Goal: Task Accomplishment & Management: Manage account settings

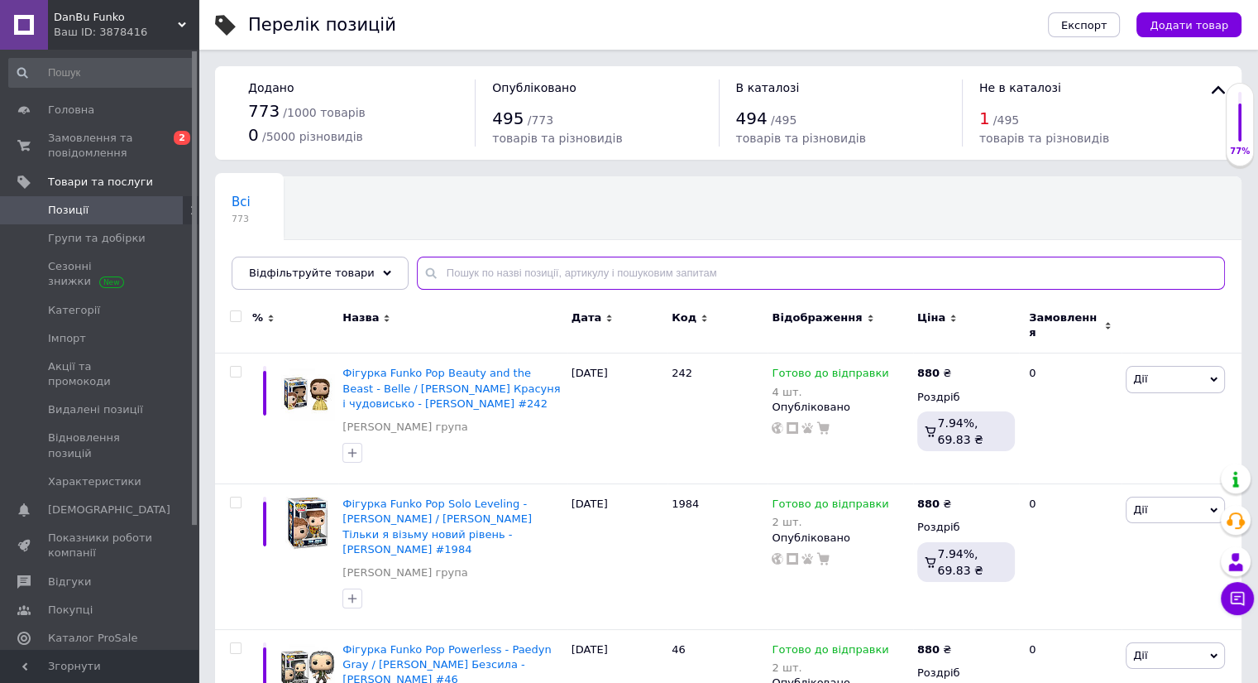
click at [471, 274] on input "text" at bounding box center [821, 272] width 808 height 33
paste input "1992"
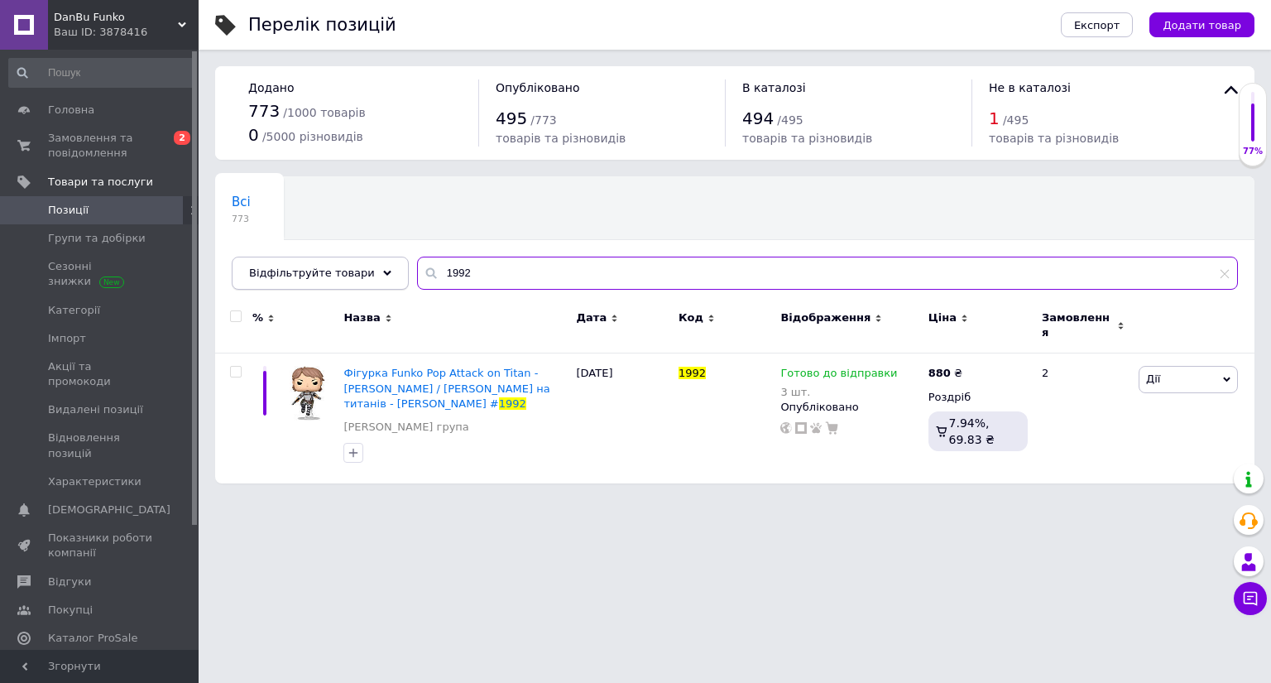
drag, startPoint x: 488, startPoint y: 284, endPoint x: 373, endPoint y: 283, distance: 115.0
click at [385, 284] on div "Відфільтруйте товари 1992" at bounding box center [735, 272] width 1006 height 33
paste input "1"
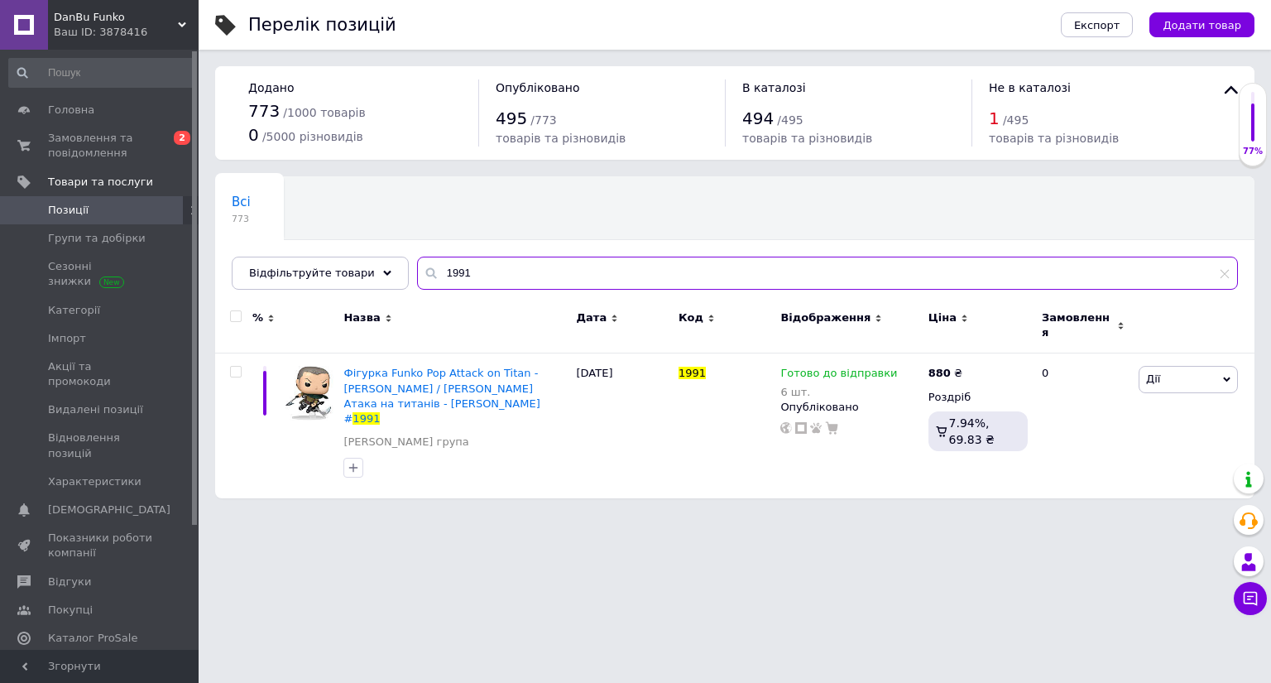
type input "1991"
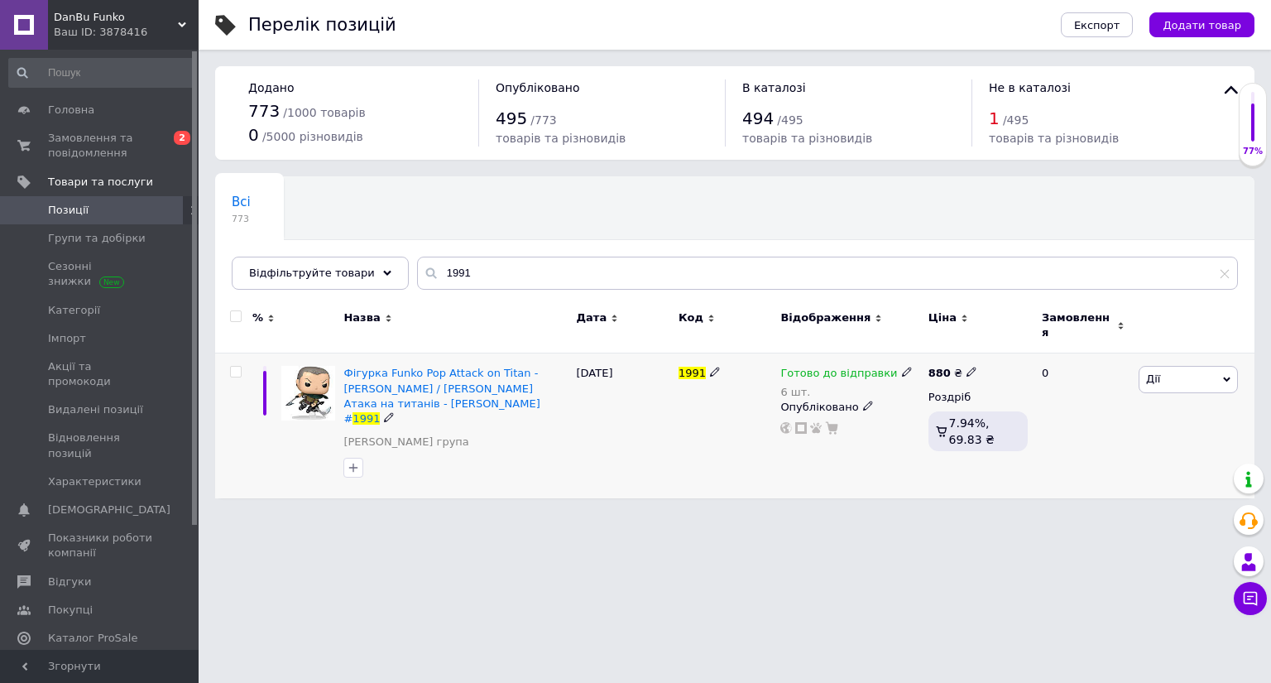
click at [902, 366] on icon at bounding box center [907, 371] width 10 height 10
click at [959, 354] on span "Готово до відправки" at bounding box center [951, 367] width 57 height 27
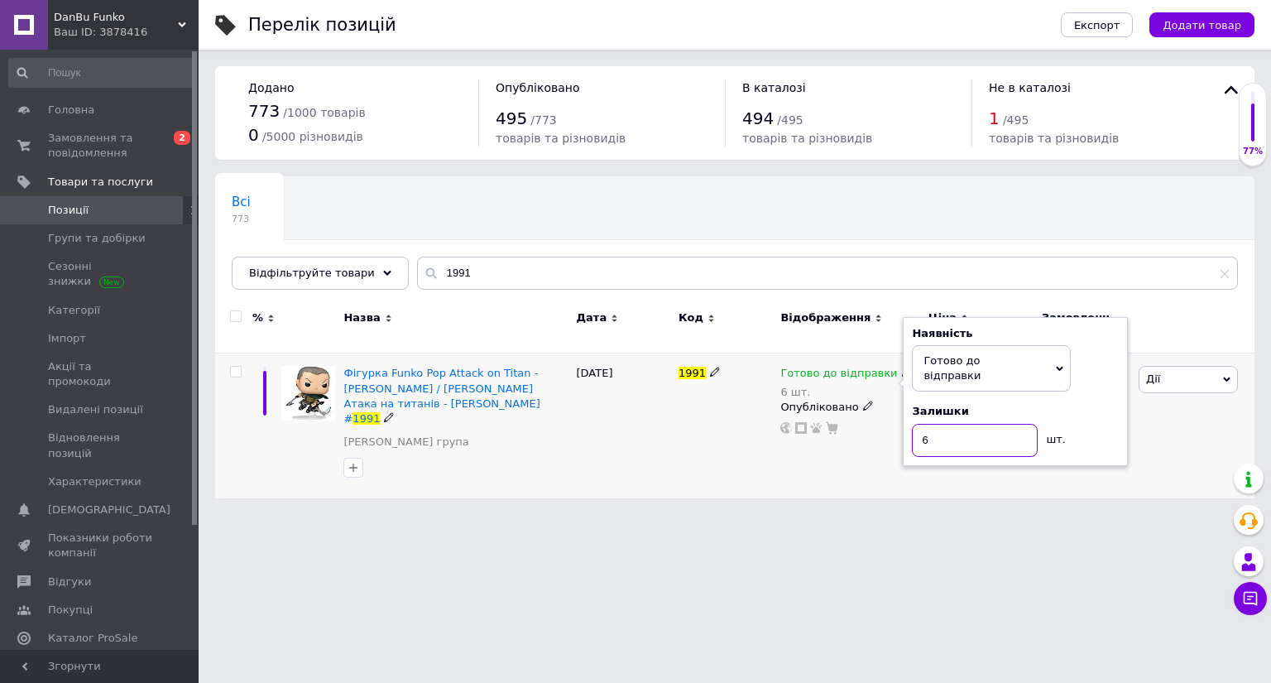
drag, startPoint x: 958, startPoint y: 417, endPoint x: 821, endPoint y: 421, distance: 137.4
click at [862, 412] on div "Готово до відправки 6 шт. Наявність Готово до відправки В наявності Немає в ная…" at bounding box center [849, 400] width 139 height 69
type input "5"
click at [787, 461] on div "Готово до відправки 6 шт. Наявність Готово до відправки В наявності Немає в ная…" at bounding box center [849, 425] width 147 height 145
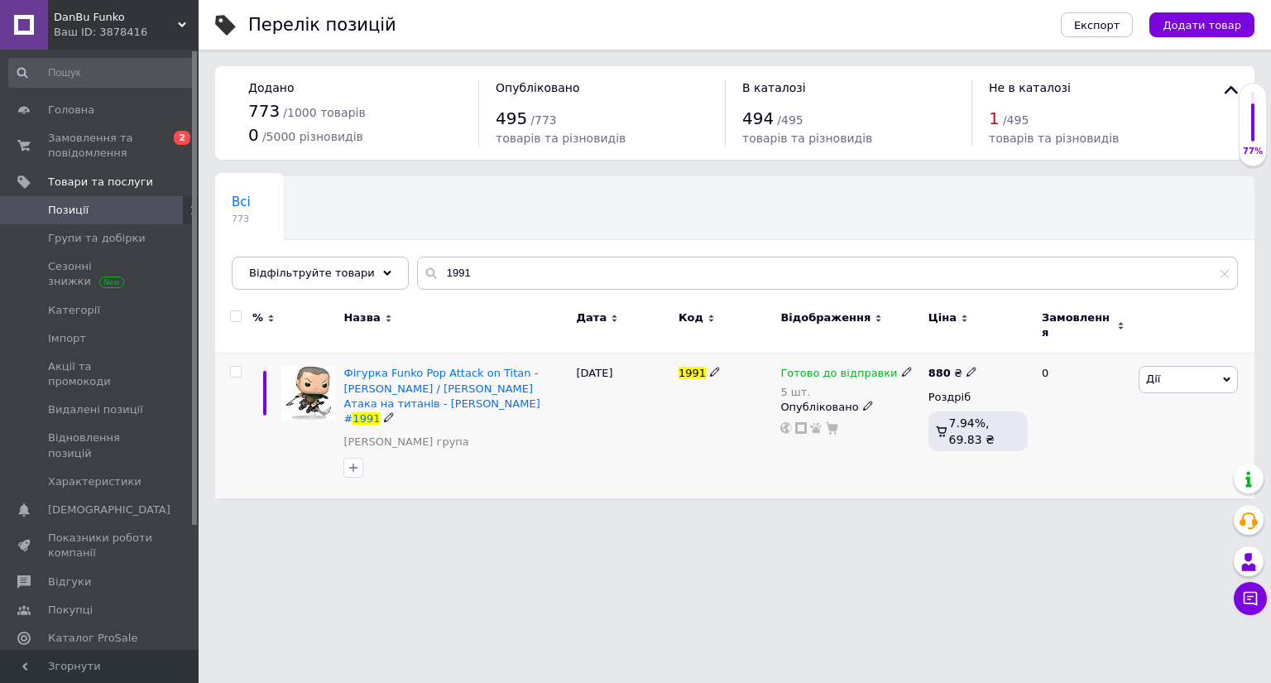
drag, startPoint x: 1247, startPoint y: 423, endPoint x: 1219, endPoint y: 420, distance: 27.4
click at [1247, 423] on div "Дії Редагувати Підняти на початок групи Копіювати Знижка Подарунок Супутні Прих…" at bounding box center [1194, 425] width 120 height 145
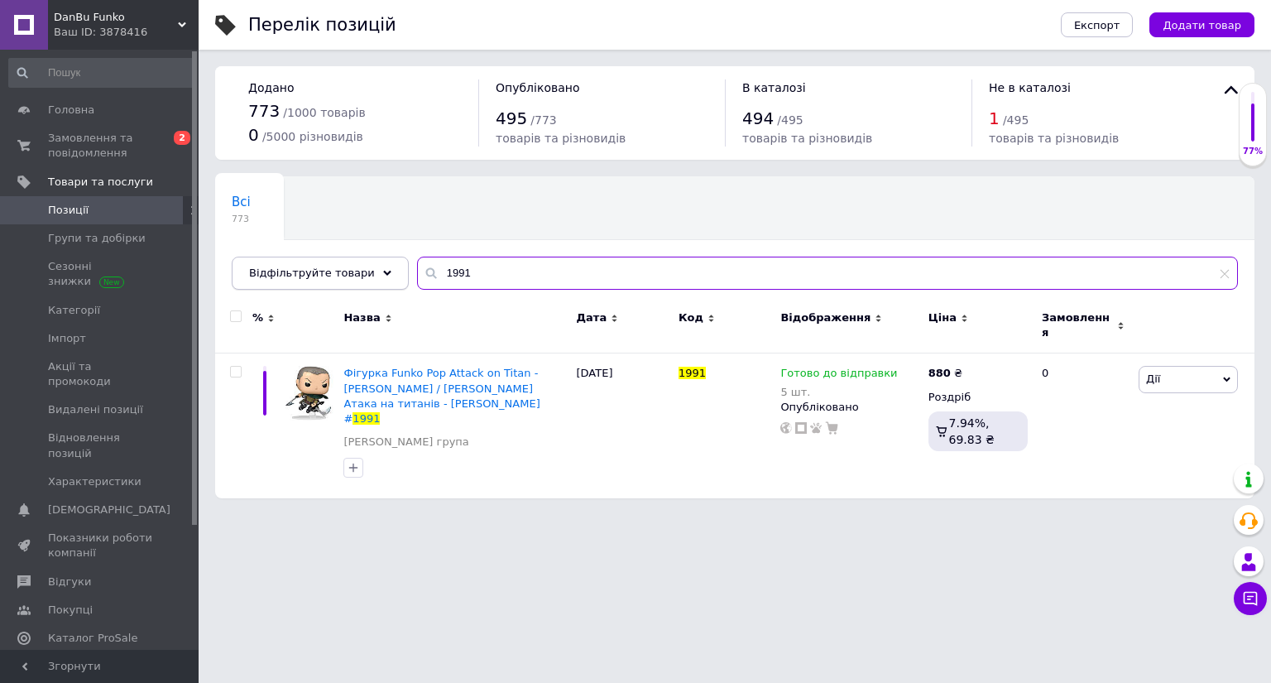
drag, startPoint x: 370, startPoint y: 260, endPoint x: 313, endPoint y: 258, distance: 57.1
click at [334, 257] on div "Відфільтруйте товари 1991" at bounding box center [735, 272] width 1006 height 33
paste input "4"
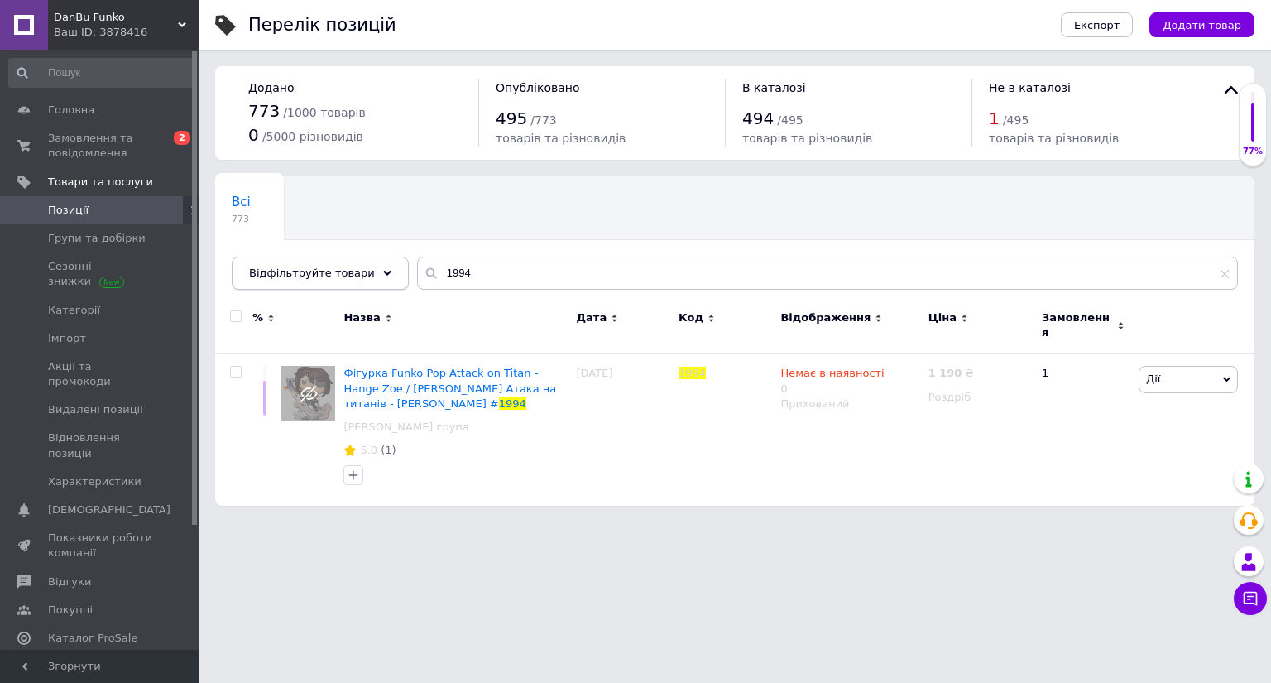
drag, startPoint x: 462, startPoint y: 290, endPoint x: 380, endPoint y: 274, distance: 83.4
click at [362, 274] on div "Всі 773 Ok Відфільтровано... Зберегти Нічого не знайдено Можливо, помилка у сло…" at bounding box center [734, 232] width 1039 height 113
drag, startPoint x: 417, startPoint y: 273, endPoint x: 362, endPoint y: 266, distance: 55.8
click at [364, 266] on div "Відфільтруйте товари 1994" at bounding box center [735, 272] width 1006 height 33
paste input "Reiner Braun"
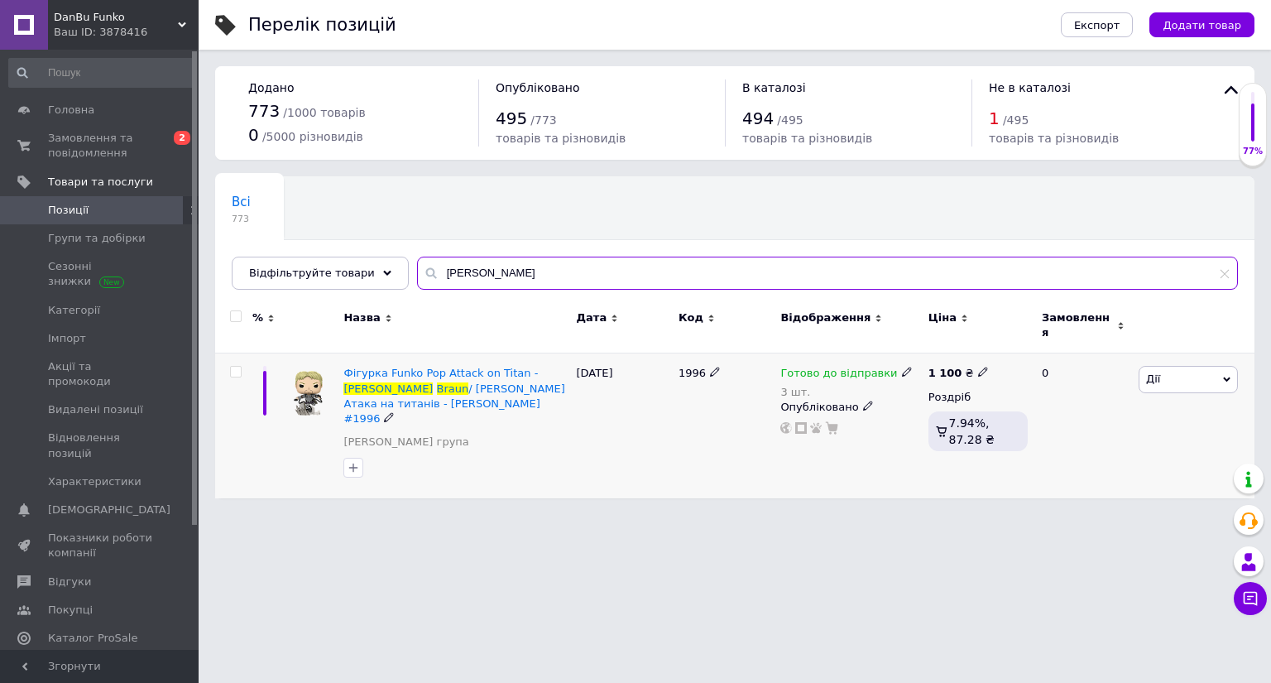
type input "Reiner Braun"
click at [883, 366] on div "Готово до відправки" at bounding box center [846, 373] width 132 height 15
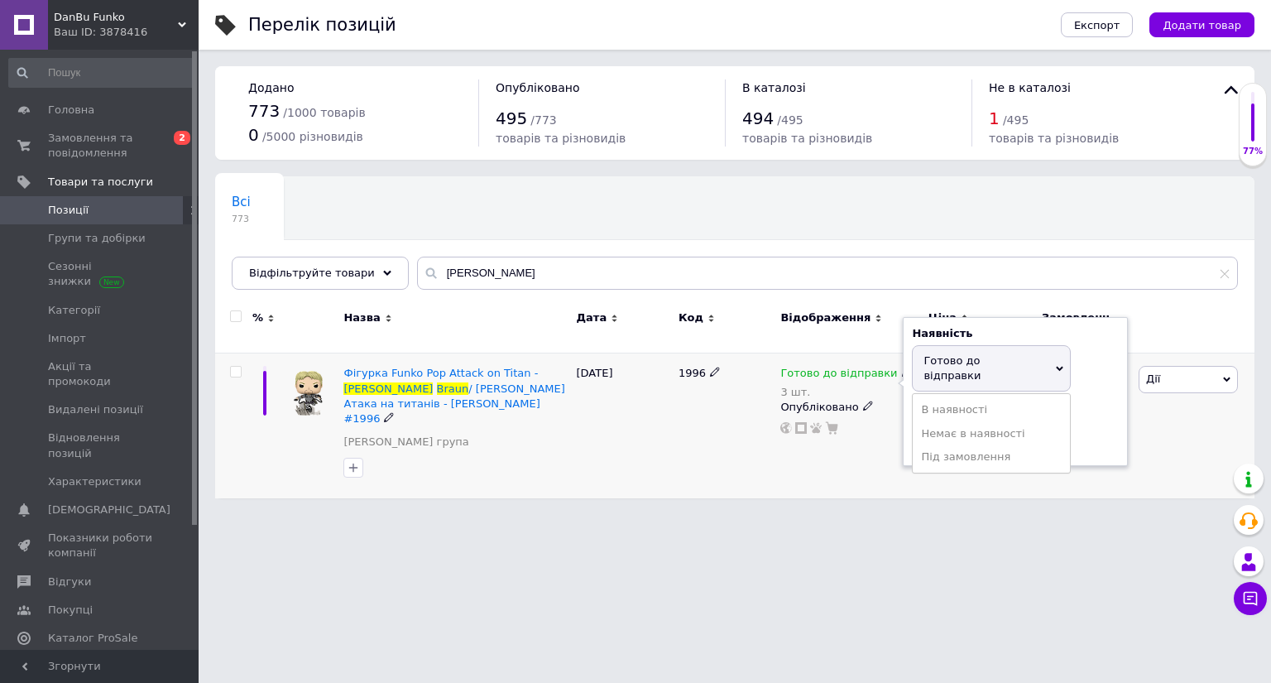
click at [933, 356] on span "Готово до відправки" at bounding box center [951, 367] width 57 height 27
drag, startPoint x: 899, startPoint y: 405, endPoint x: 770, endPoint y: 479, distance: 149.0
click at [858, 416] on div "Готово до відправки 3 шт. Наявність Готово до відправки В наявності Немає в ная…" at bounding box center [849, 400] width 139 height 69
type input "2"
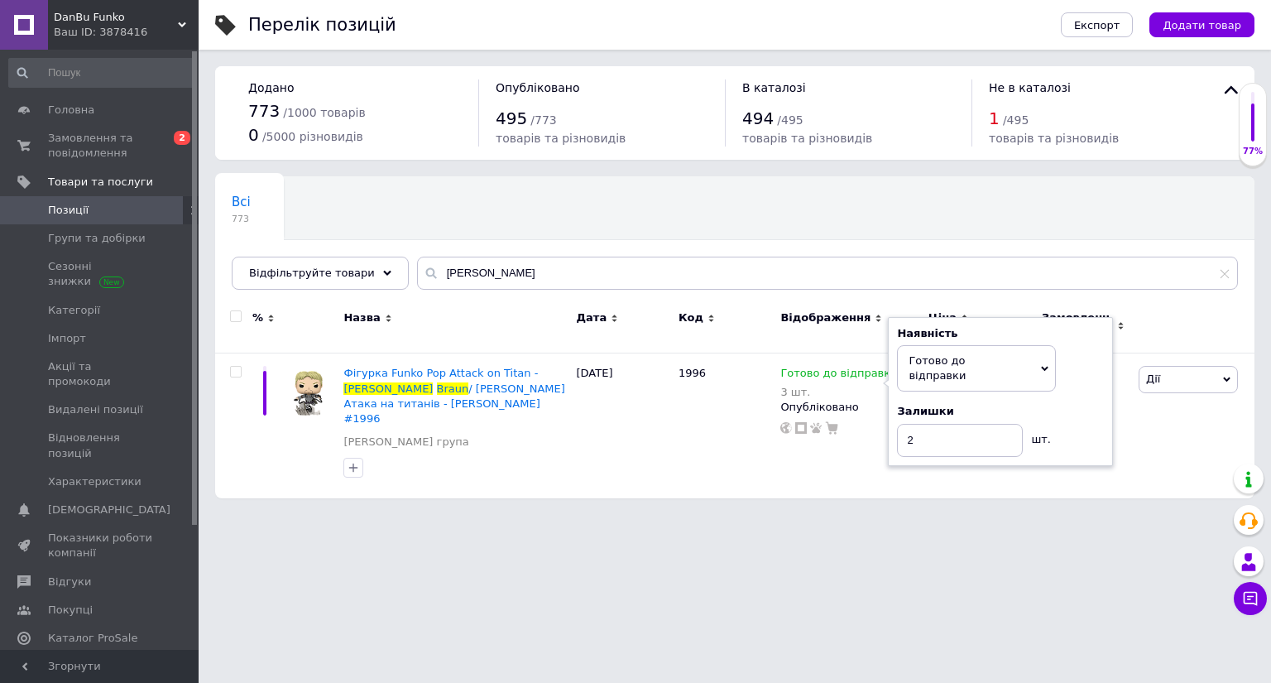
click at [764, 488] on div "Перелік позицій Експорт Додати товар Додано 773 / 1000 товарів 0 / 5000 різнови…" at bounding box center [735, 257] width 1072 height 515
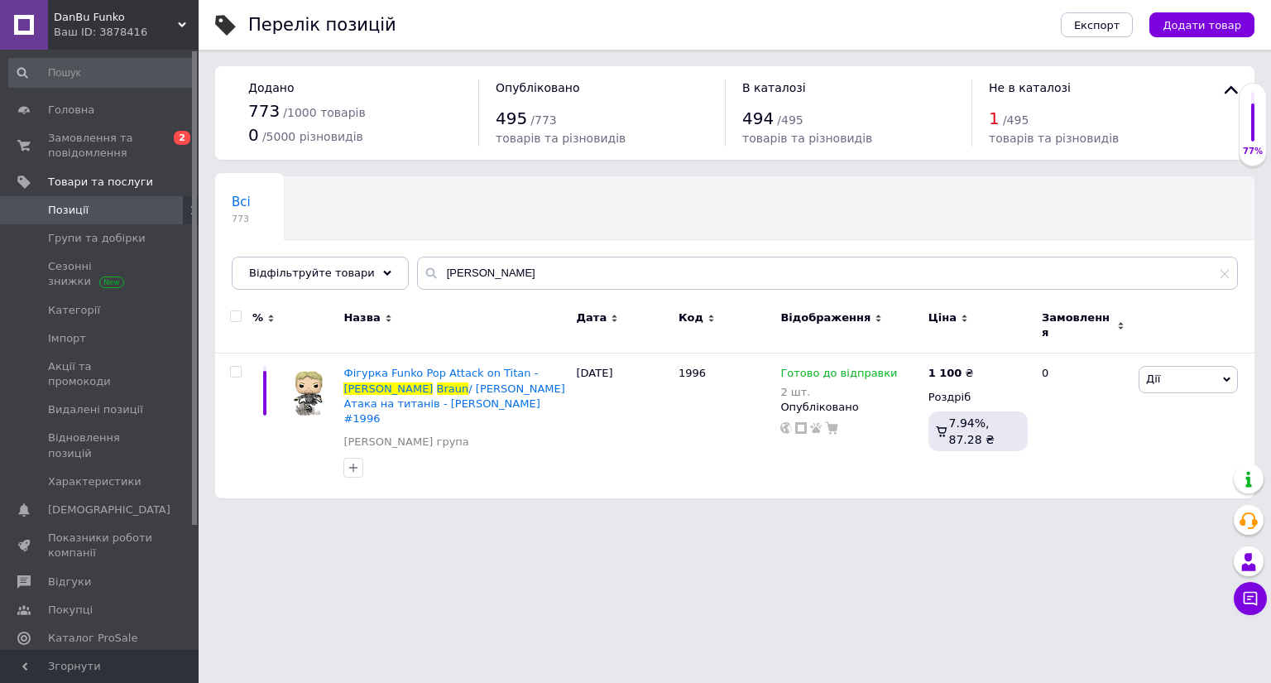
drag, startPoint x: 515, startPoint y: 295, endPoint x: 333, endPoint y: 292, distance: 182.0
click at [338, 292] on div "Всі 773 Ok Відфільтровано... Зберегти" at bounding box center [734, 241] width 1039 height 137
click at [494, 273] on input "Reiner Braun" at bounding box center [827, 272] width 821 height 33
paste input "1947"
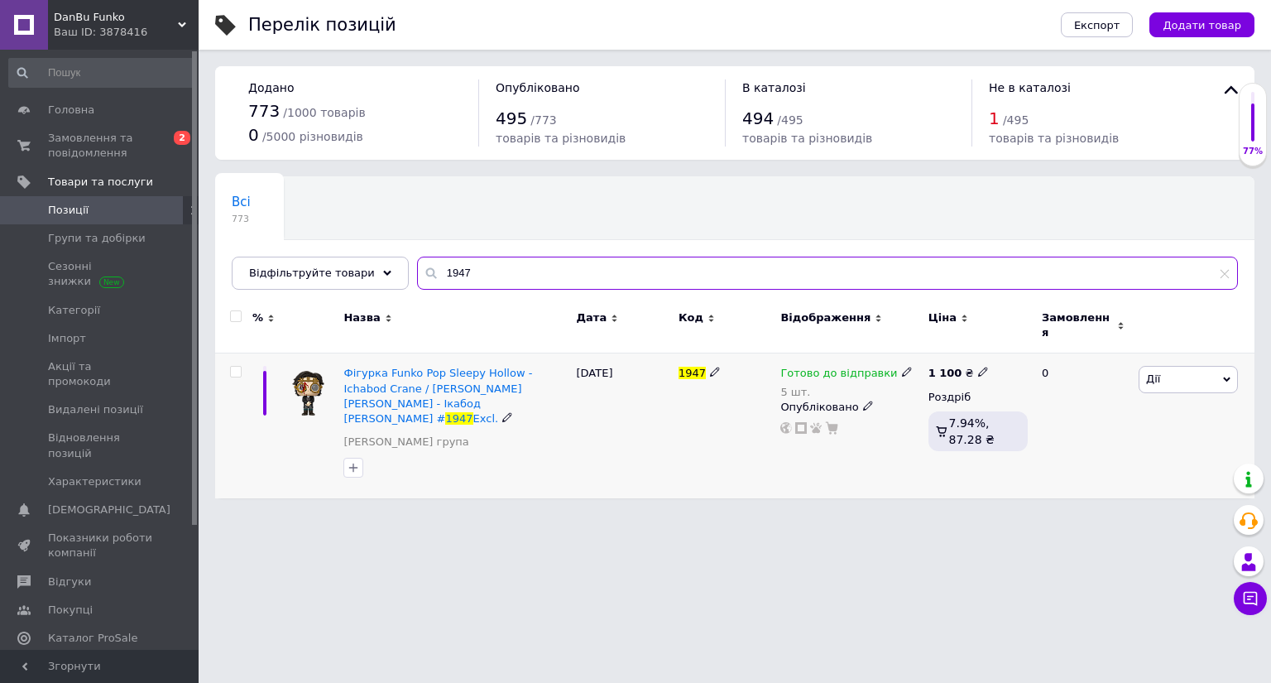
type input "1947"
click at [902, 367] on use at bounding box center [906, 371] width 9 height 9
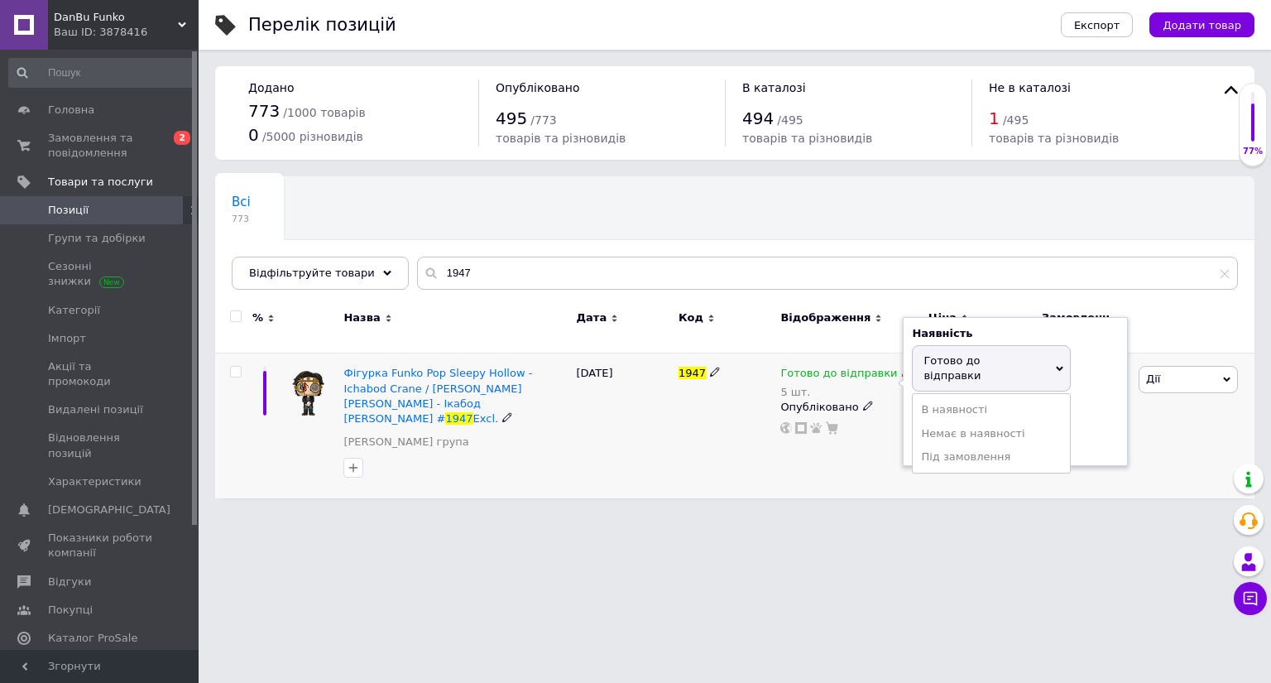
click at [954, 345] on span "Готово до відправки" at bounding box center [991, 368] width 159 height 46
drag, startPoint x: 960, startPoint y: 404, endPoint x: 833, endPoint y: 443, distance: 133.2
click at [837, 442] on div "Готово до відправки 5 шт. Наявність Готово до відправки В наявності Немає в ная…" at bounding box center [849, 425] width 147 height 145
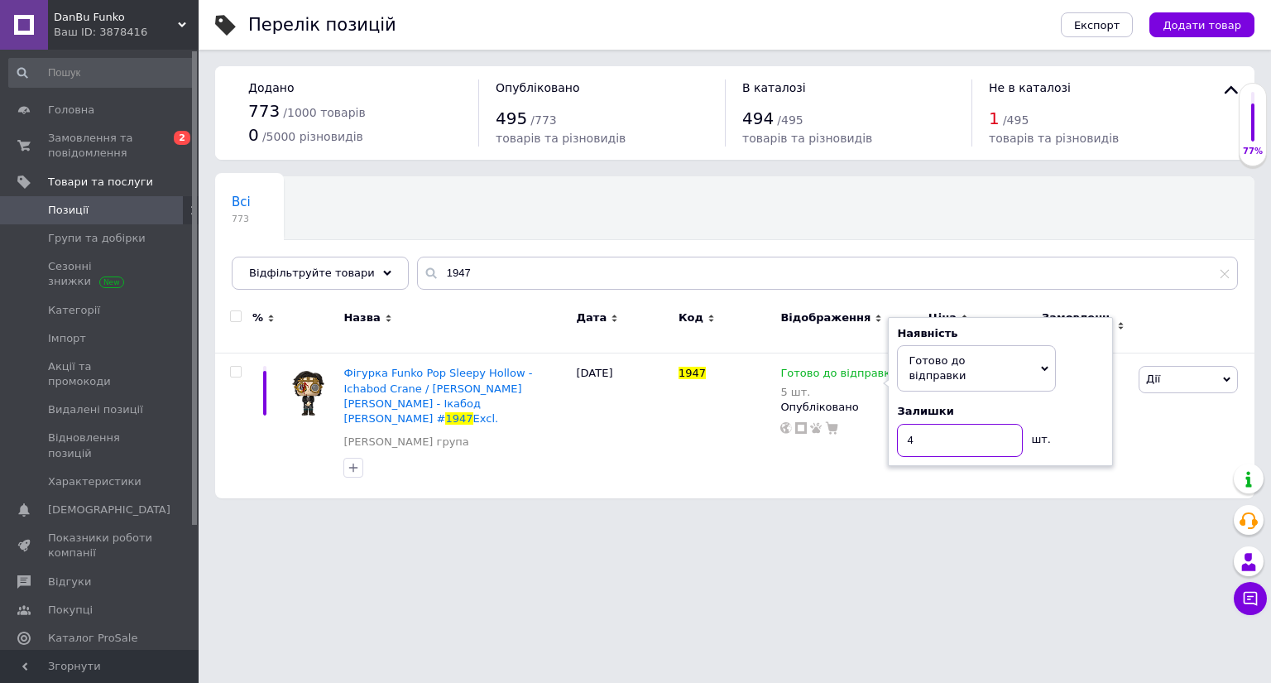
type input "4"
click at [707, 505] on html "DanBu Funko Ваш ID: 3878416 Сайт DanBu Funko Кабінет покупця Перевірити стан си…" at bounding box center [635, 257] width 1271 height 515
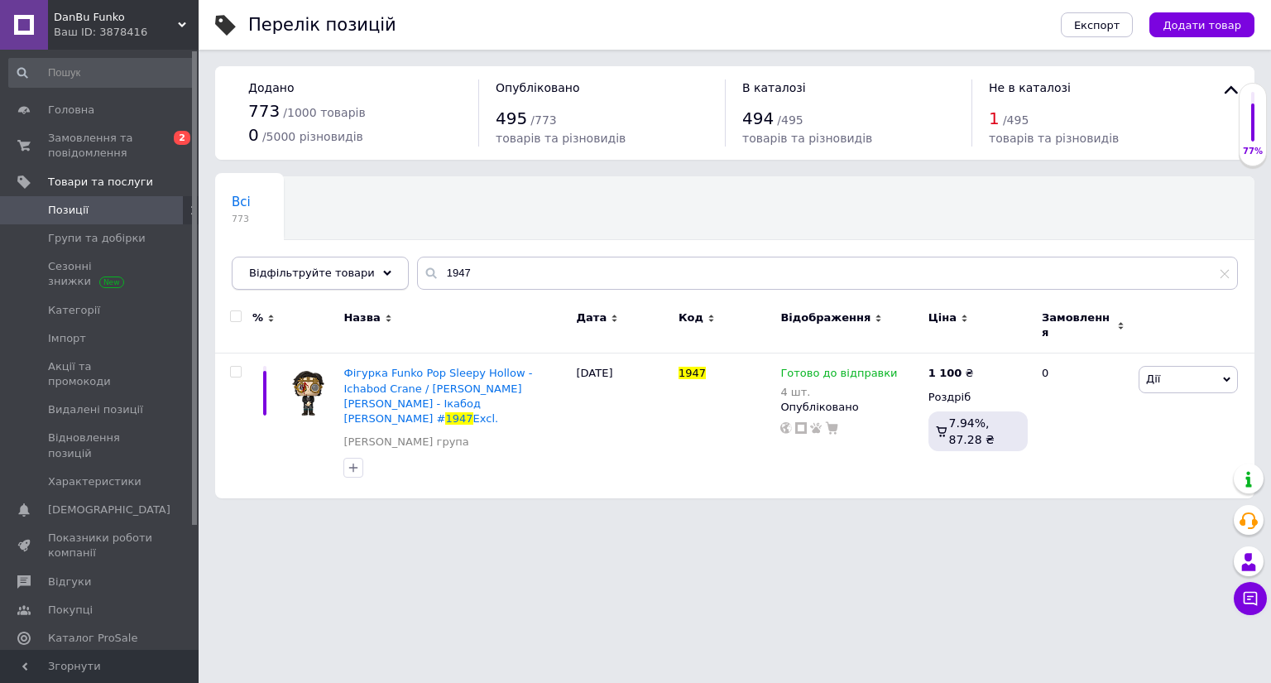
drag, startPoint x: 553, startPoint y: 254, endPoint x: 377, endPoint y: 264, distance: 176.5
click at [377, 264] on div "Всі 773 Ok Відфільтровано... Зберегти Нічого не знайдено Можливо, помилка у сло…" at bounding box center [734, 232] width 1039 height 113
drag, startPoint x: 421, startPoint y: 261, endPoint x: 327, endPoint y: 256, distance: 94.4
click at [354, 254] on div "Всі 773 Ok Відфільтровано... Зберегти Нічого не знайдено Можливо, помилка у сло…" at bounding box center [734, 232] width 1039 height 113
paste input "46"
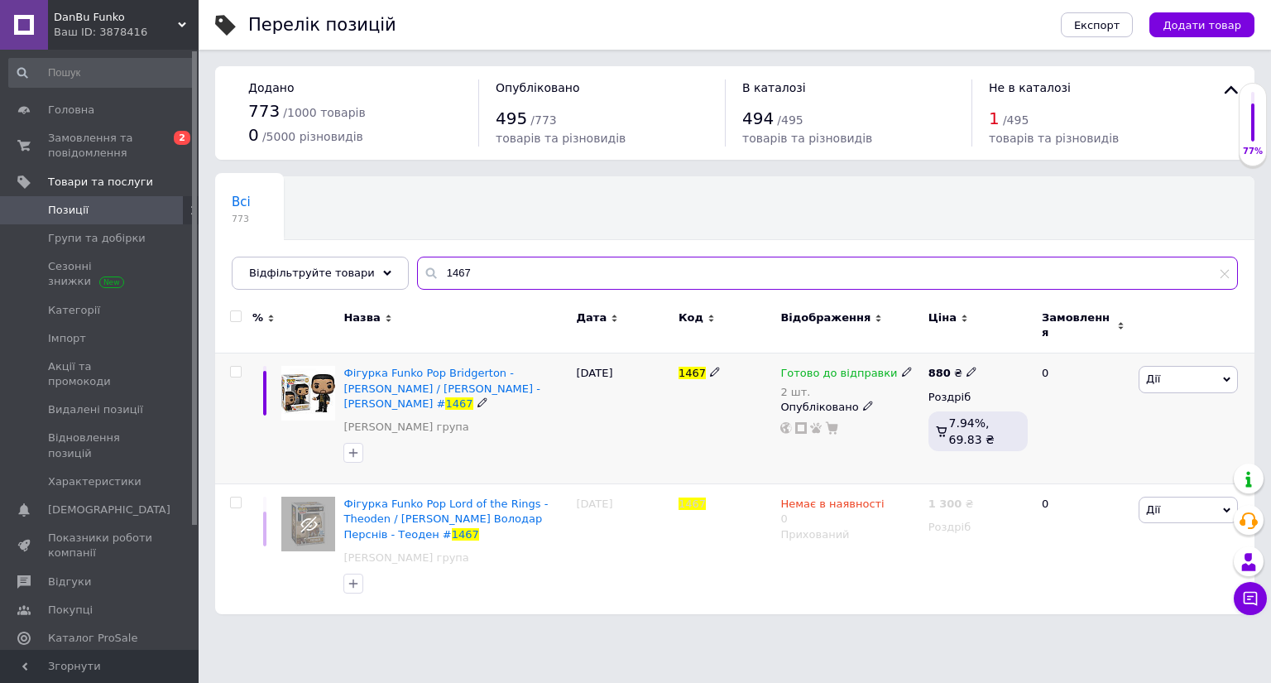
type input "1467"
click at [902, 366] on span at bounding box center [907, 372] width 10 height 12
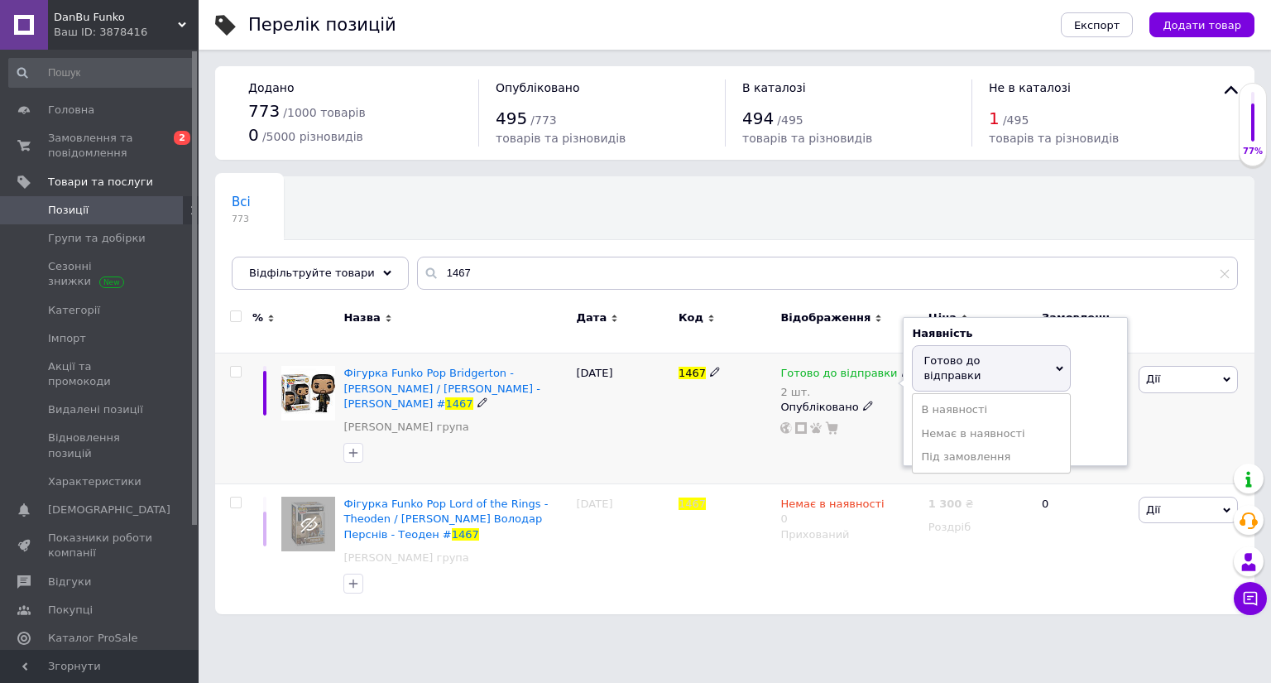
click at [940, 358] on span "Готово до відправки" at bounding box center [991, 368] width 159 height 46
drag, startPoint x: 961, startPoint y: 416, endPoint x: 865, endPoint y: 410, distance: 97.0
click at [872, 410] on div "Готово до відправки 2 шт. Наявність [PERSON_NAME] до відправки В наявності Нема…" at bounding box center [849, 400] width 139 height 69
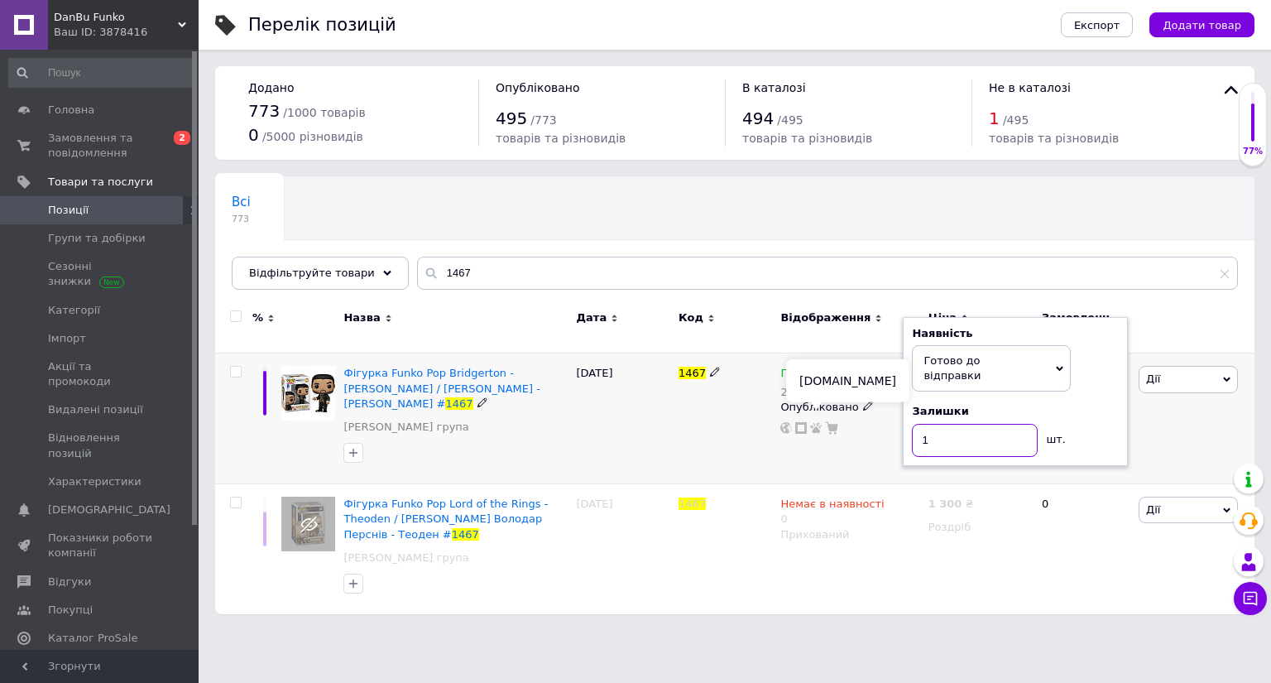
type input "1"
click at [734, 416] on div "1467" at bounding box center [725, 418] width 102 height 131
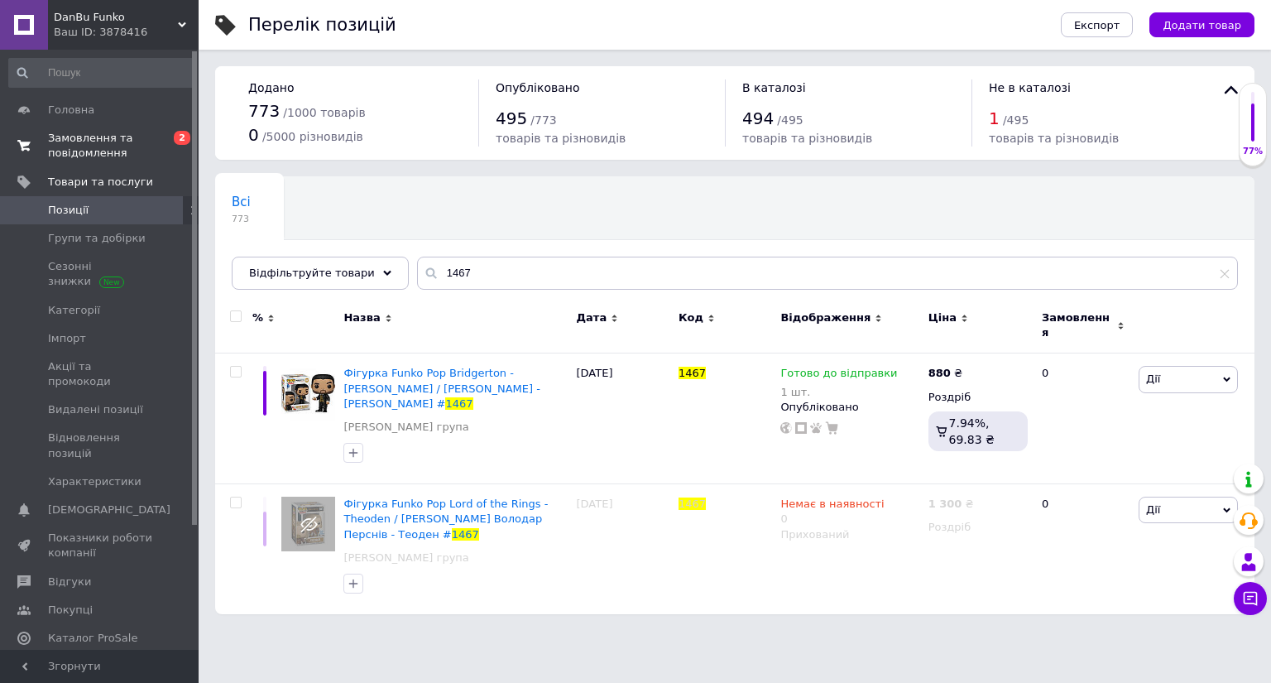
click at [119, 132] on span "Замовлення та повідомлення" at bounding box center [100, 146] width 105 height 30
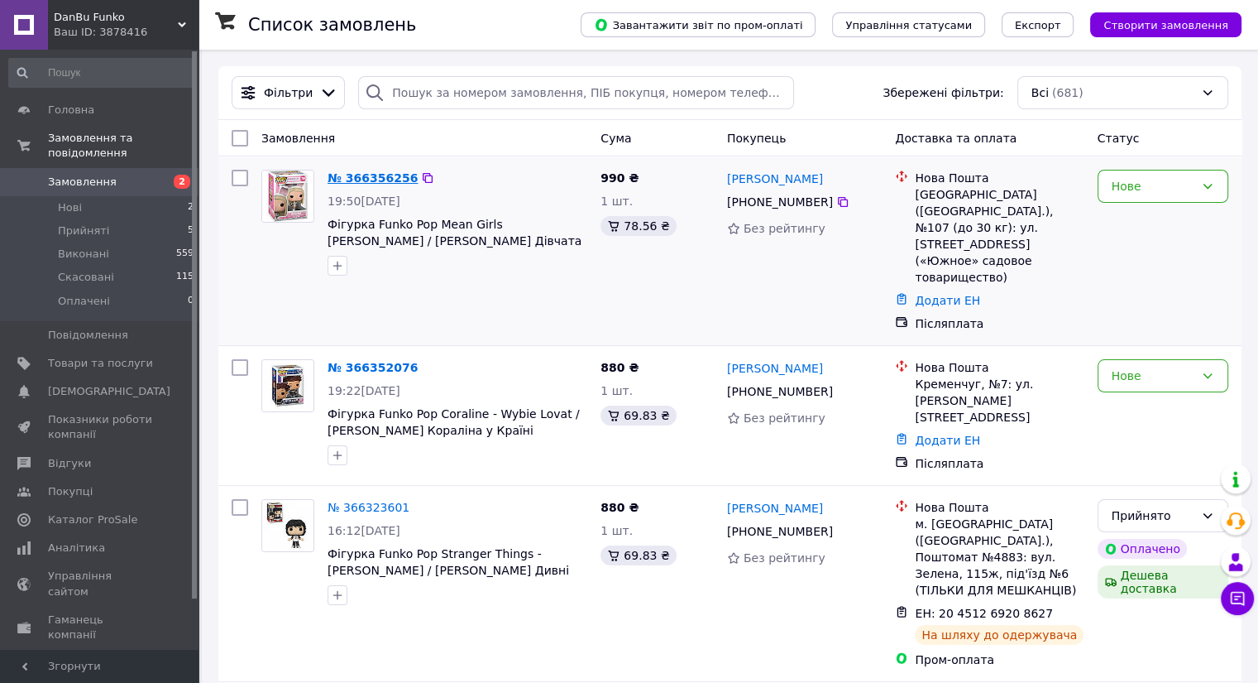
click at [339, 181] on link "№ 366356256" at bounding box center [373, 177] width 90 height 13
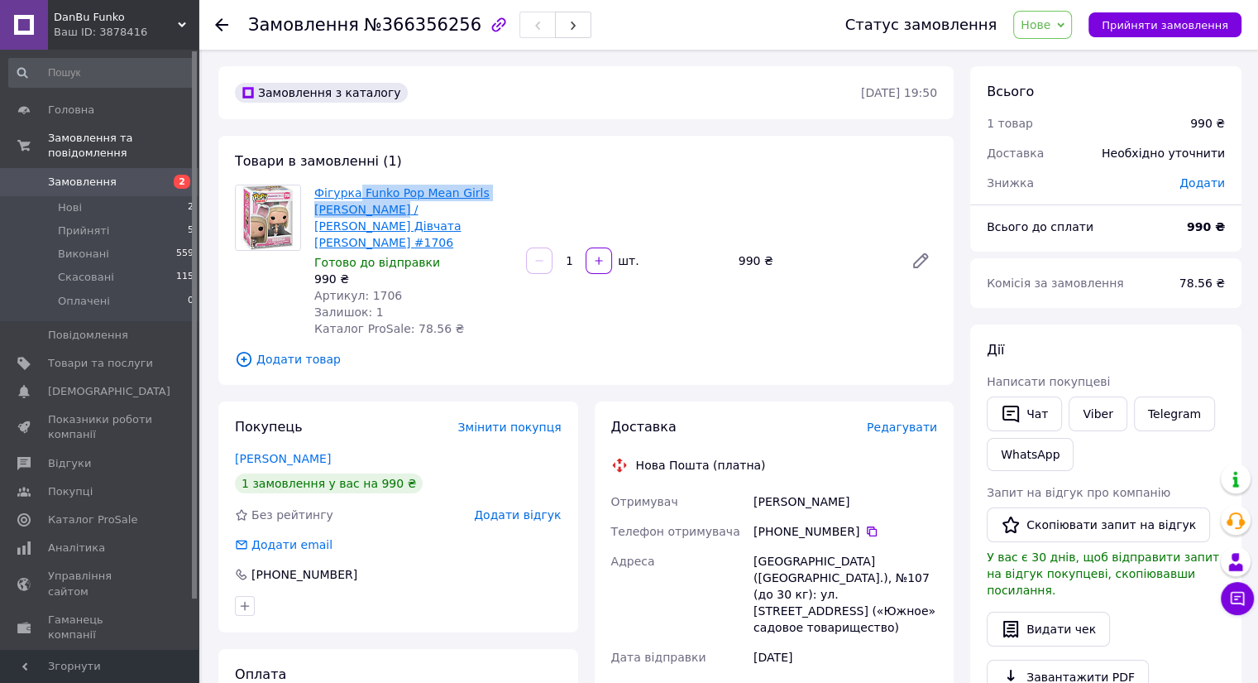
drag, startPoint x: 354, startPoint y: 183, endPoint x: 351, endPoint y: 204, distance: 21.8
click at [351, 204] on div "Фігурка Funko Pop Mean Girls Regina George / Фанко Поп Круті Дівчата Регіна #17…" at bounding box center [414, 260] width 212 height 159
copy link "Funko Pop Mean Girls Regina George"
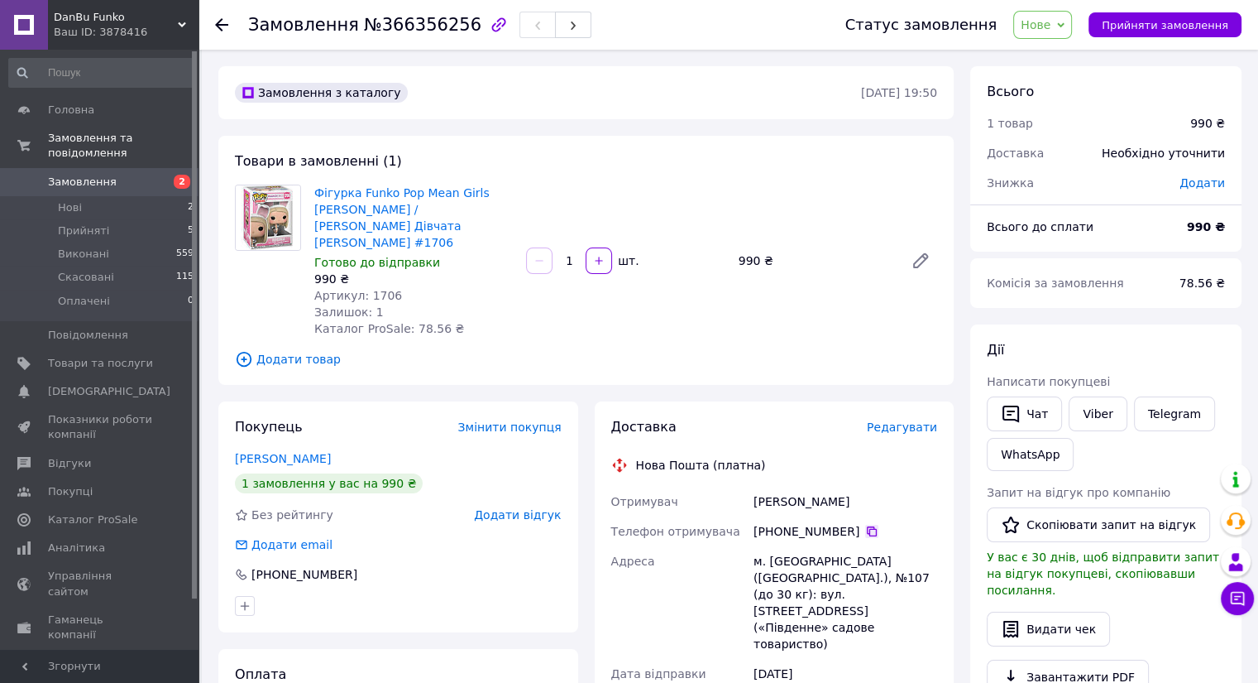
click at [865, 525] on icon at bounding box center [871, 531] width 13 height 13
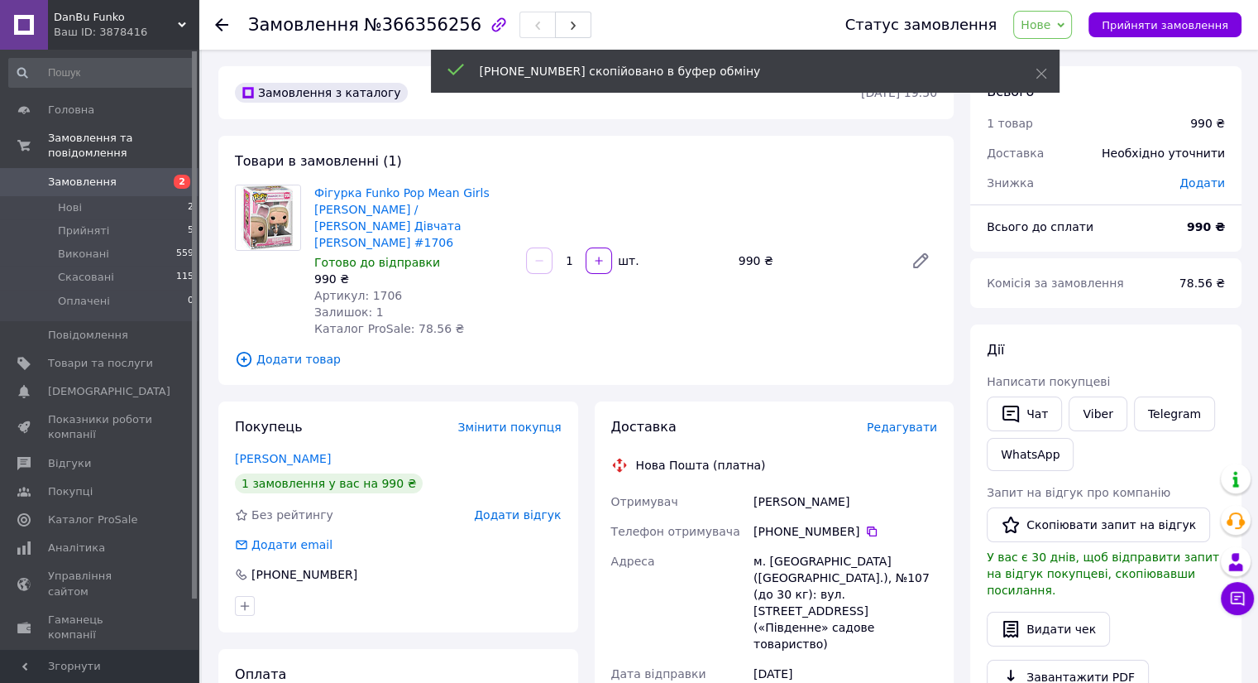
click at [747, 492] on div "Отримувач" at bounding box center [679, 501] width 143 height 30
click at [771, 486] on div "Біла Поліна" at bounding box center [845, 501] width 190 height 30
copy div "Біла"
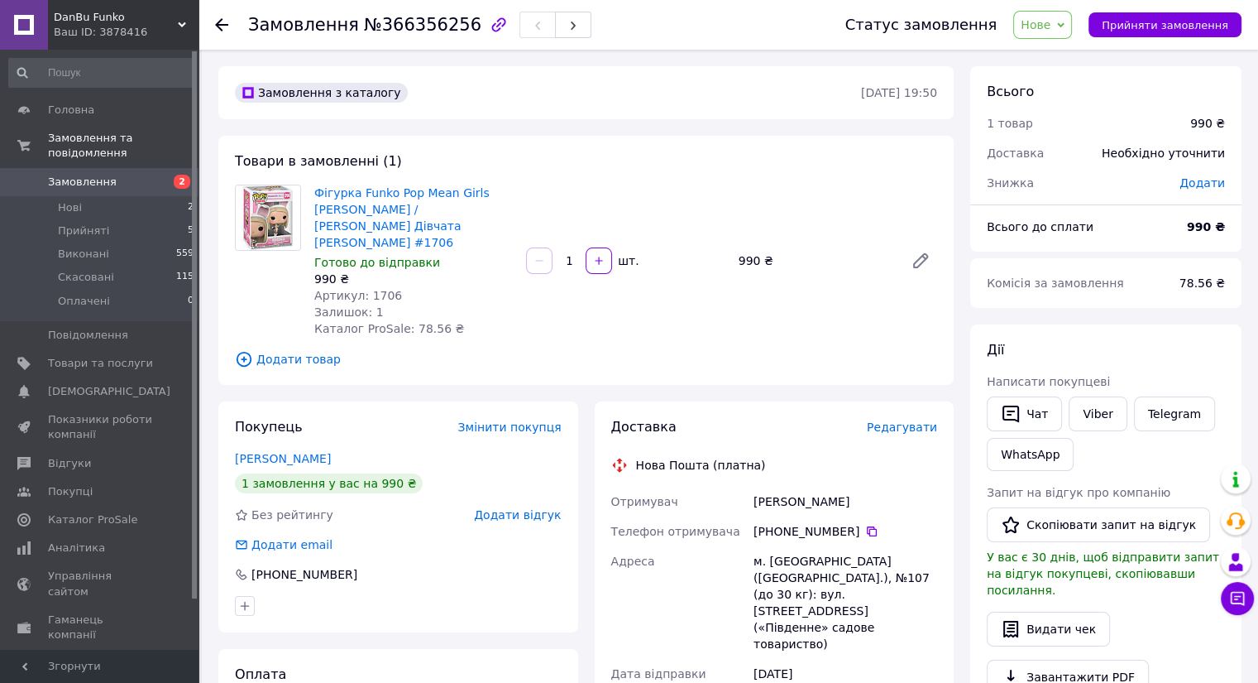
click at [799, 491] on div "Біла Поліна" at bounding box center [845, 501] width 190 height 30
copy div "Поліна"
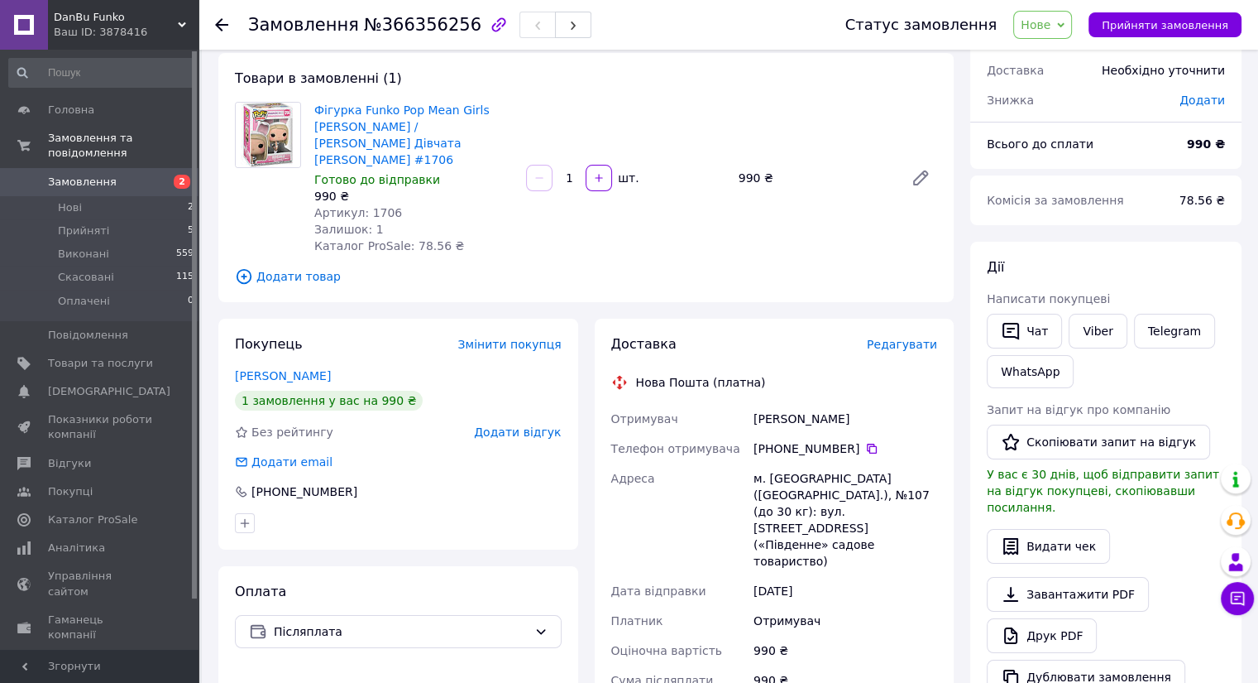
click at [778, 466] on div "м. Київ (Київська обл.), №107 (до 30 кг): вул. Садова 164, буд. 36а («Південне»…" at bounding box center [845, 519] width 190 height 113
copy div "Київ"
drag, startPoint x: 377, startPoint y: 145, endPoint x: 356, endPoint y: 144, distance: 21.5
click at [356, 144] on span "Фігурка Funko Pop Mean Girls [PERSON_NAME] / [PERSON_NAME] Дівчата [PERSON_NAME…" at bounding box center [413, 135] width 199 height 66
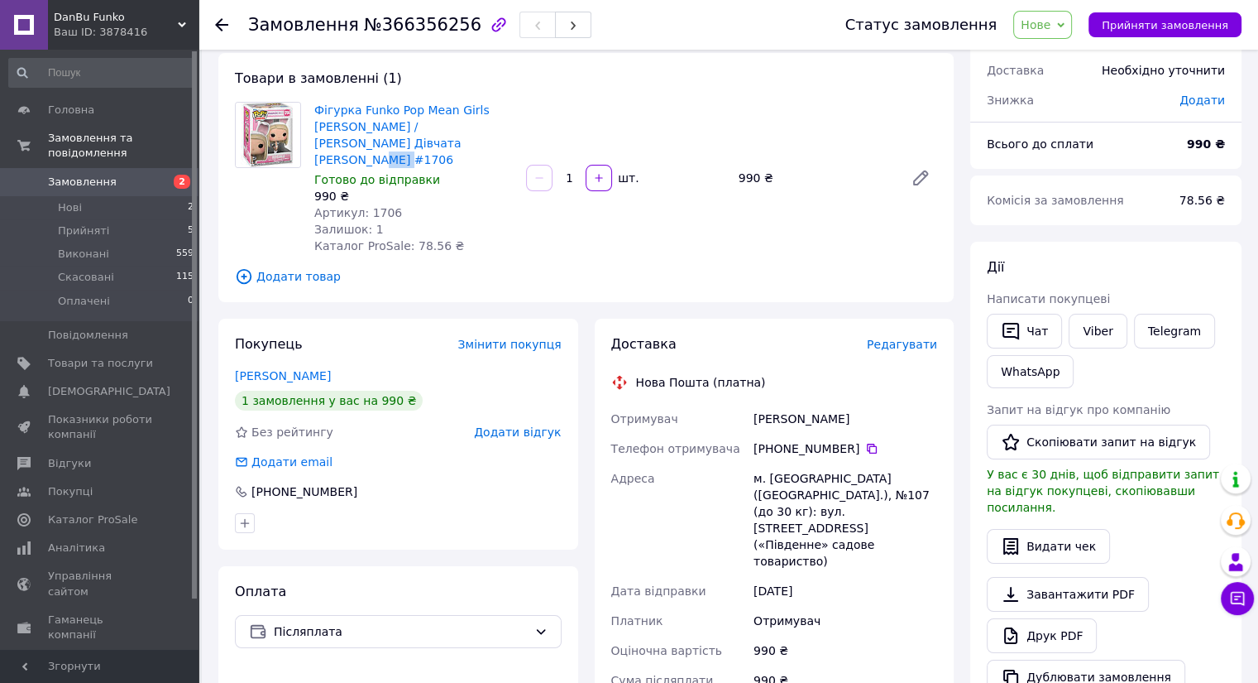
copy link "1706"
click at [108, 168] on link "Замовлення 2" at bounding box center [102, 182] width 204 height 28
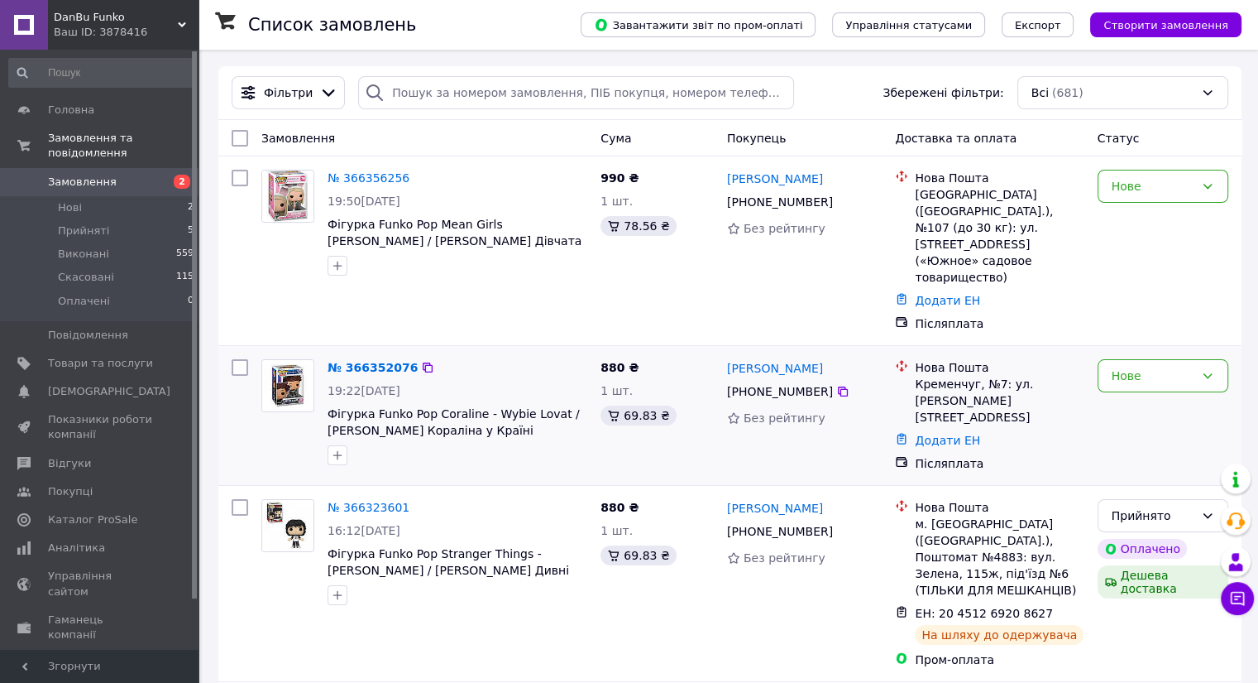
click at [617, 361] on span "880 ₴" at bounding box center [620, 367] width 38 height 13
click at [836, 385] on icon at bounding box center [842, 391] width 13 height 13
click at [783, 360] on link "[PERSON_NAME]" at bounding box center [775, 368] width 96 height 17
click at [89, 356] on span "Товари та послуги" at bounding box center [100, 363] width 105 height 15
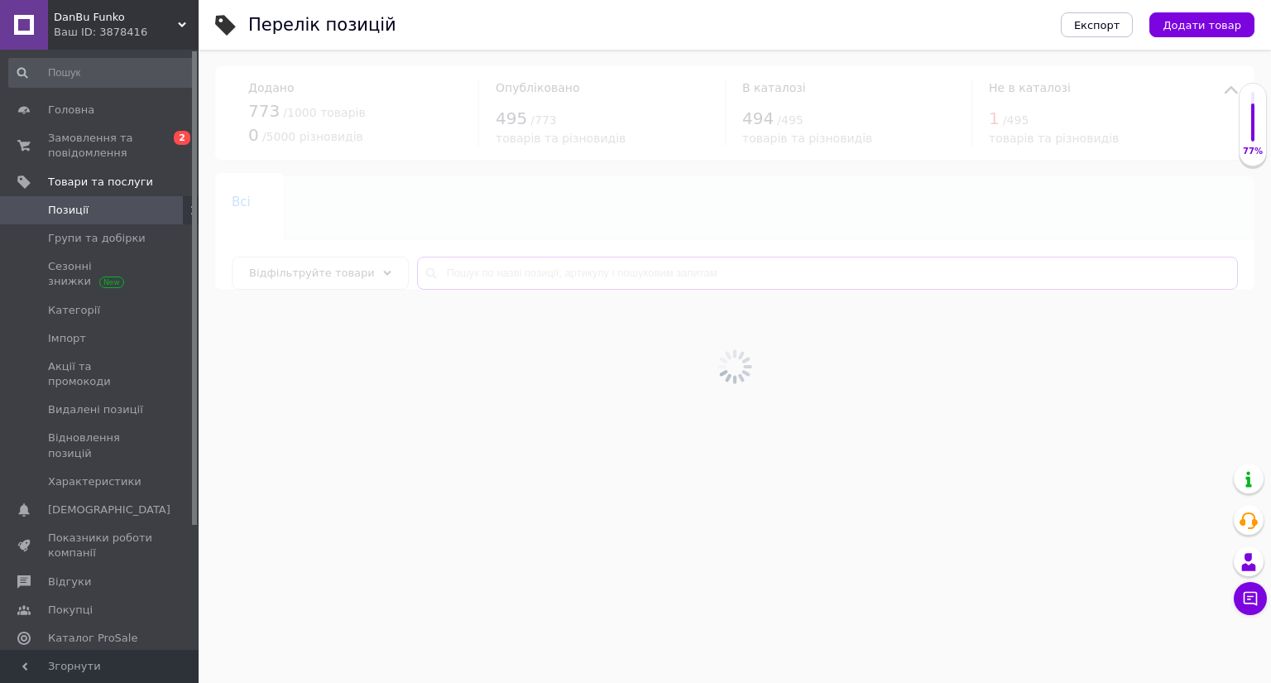
click at [586, 269] on input "text" at bounding box center [827, 272] width 821 height 33
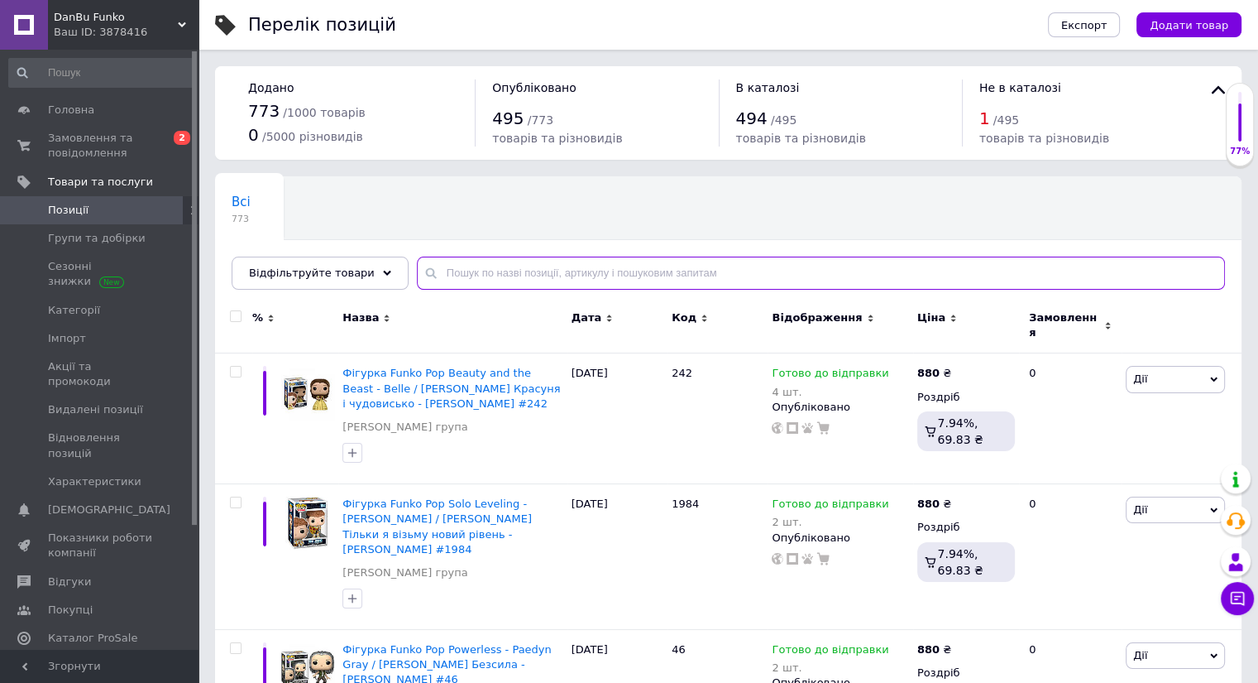
click at [585, 269] on input "text" at bounding box center [821, 272] width 808 height 33
paste input "242"
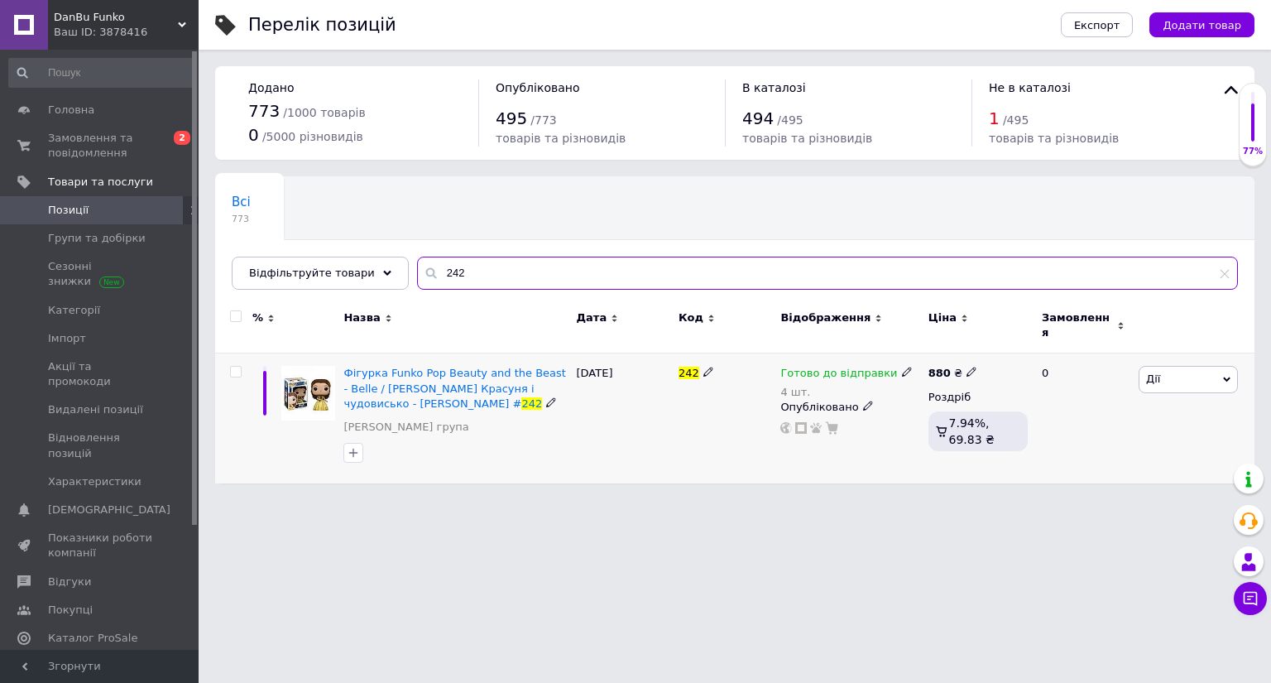
type input "242"
click at [902, 366] on icon at bounding box center [907, 371] width 10 height 10
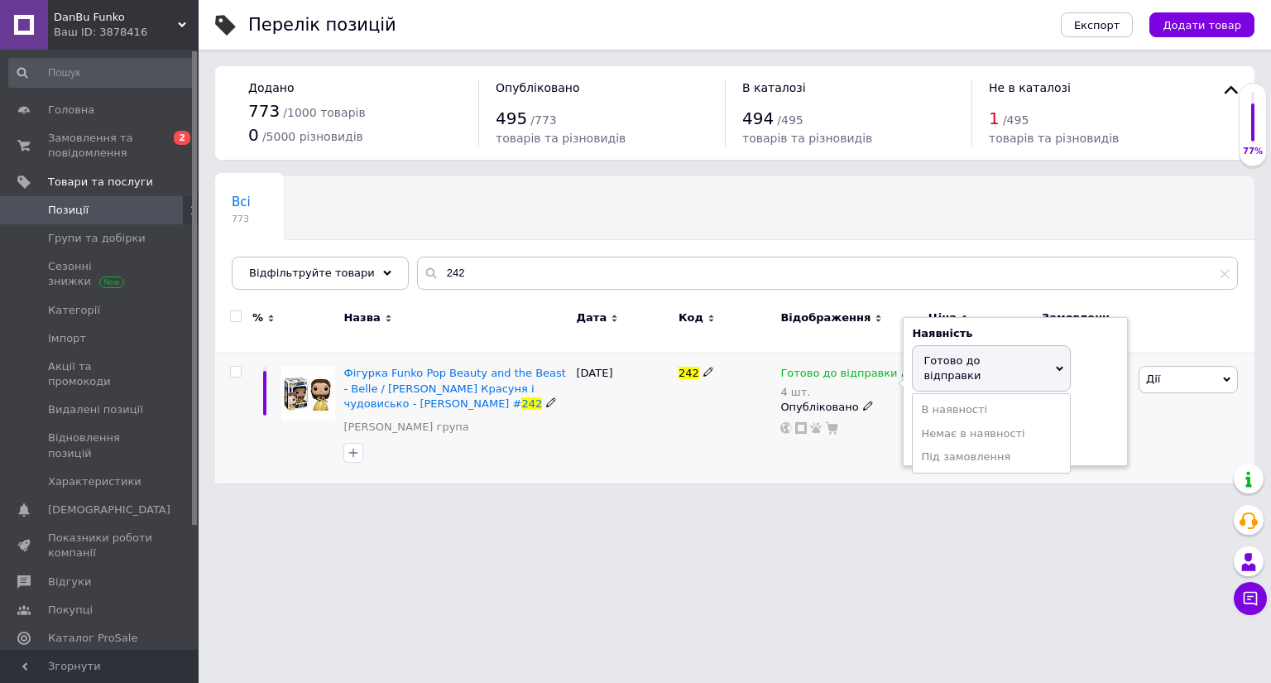
click at [945, 354] on span "Готово до відправки" at bounding box center [951, 367] width 57 height 27
drag, startPoint x: 920, startPoint y: 416, endPoint x: 741, endPoint y: 454, distance: 182.7
click at [850, 420] on div "Готово до відправки 4 шт. Наявність [PERSON_NAME] до відправки В наявності Нема…" at bounding box center [849, 400] width 139 height 69
type input "3"
click at [731, 457] on div "242" at bounding box center [725, 418] width 102 height 130
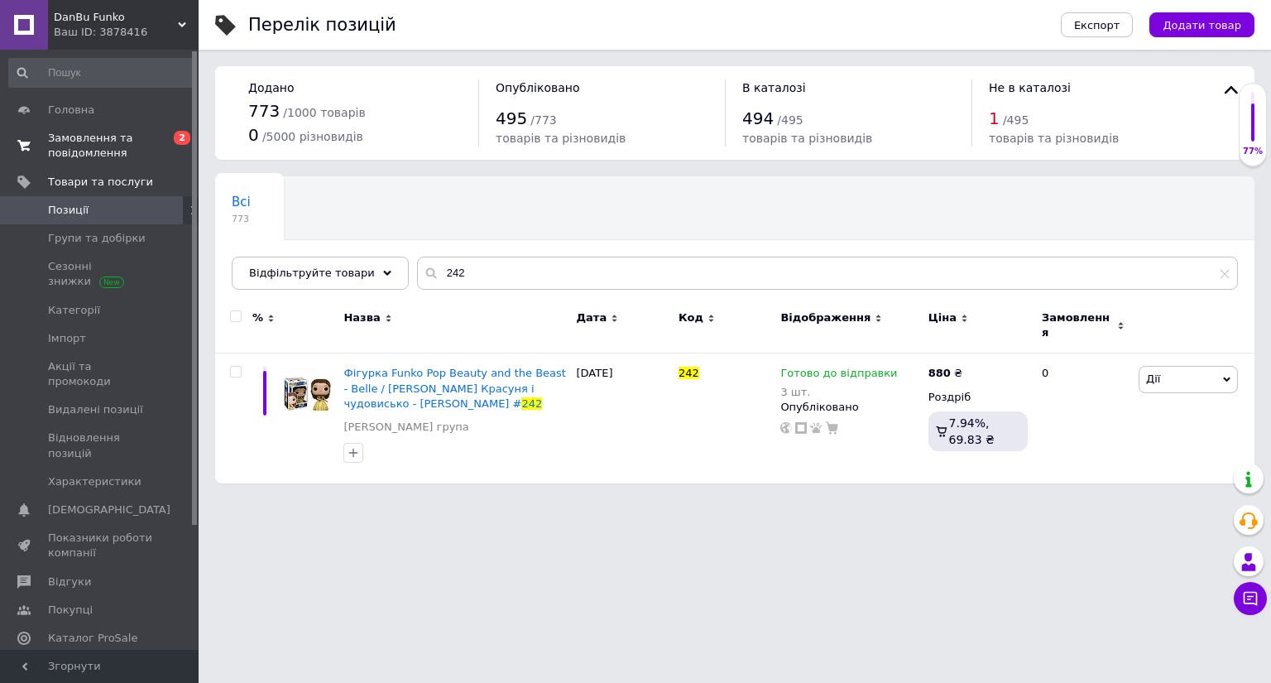
click at [126, 152] on span "Замовлення та повідомлення" at bounding box center [100, 146] width 105 height 30
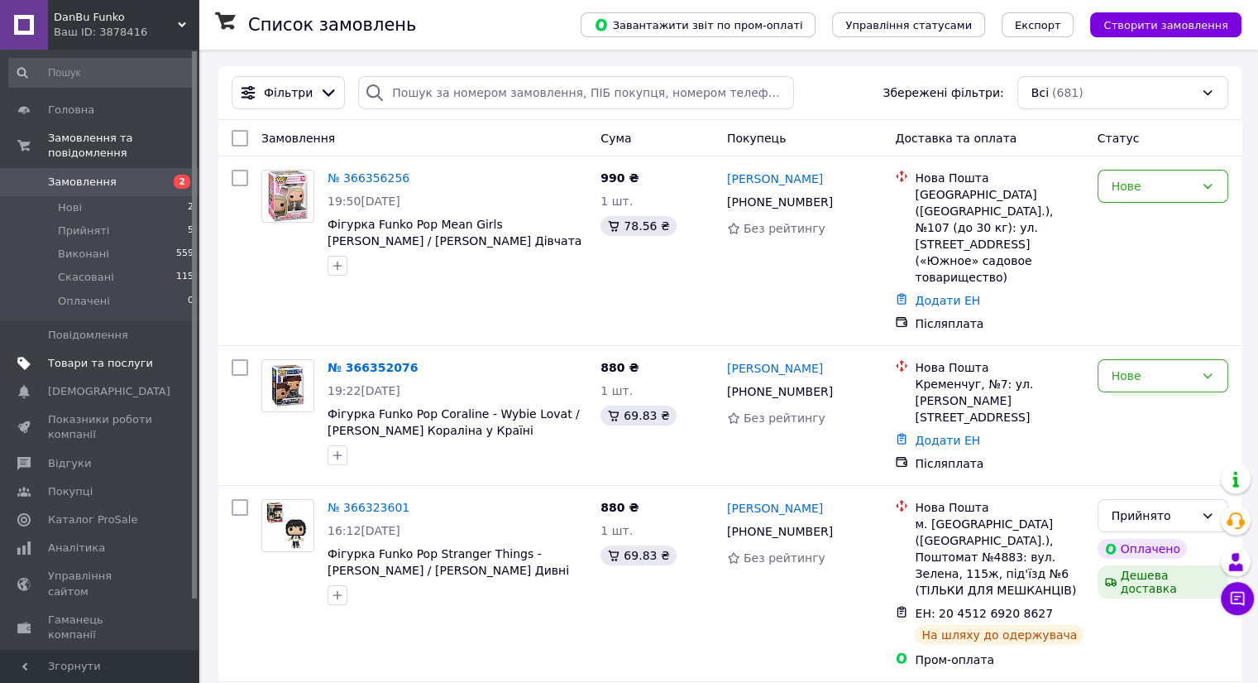
click at [103, 356] on span "Товари та послуги" at bounding box center [100, 363] width 105 height 15
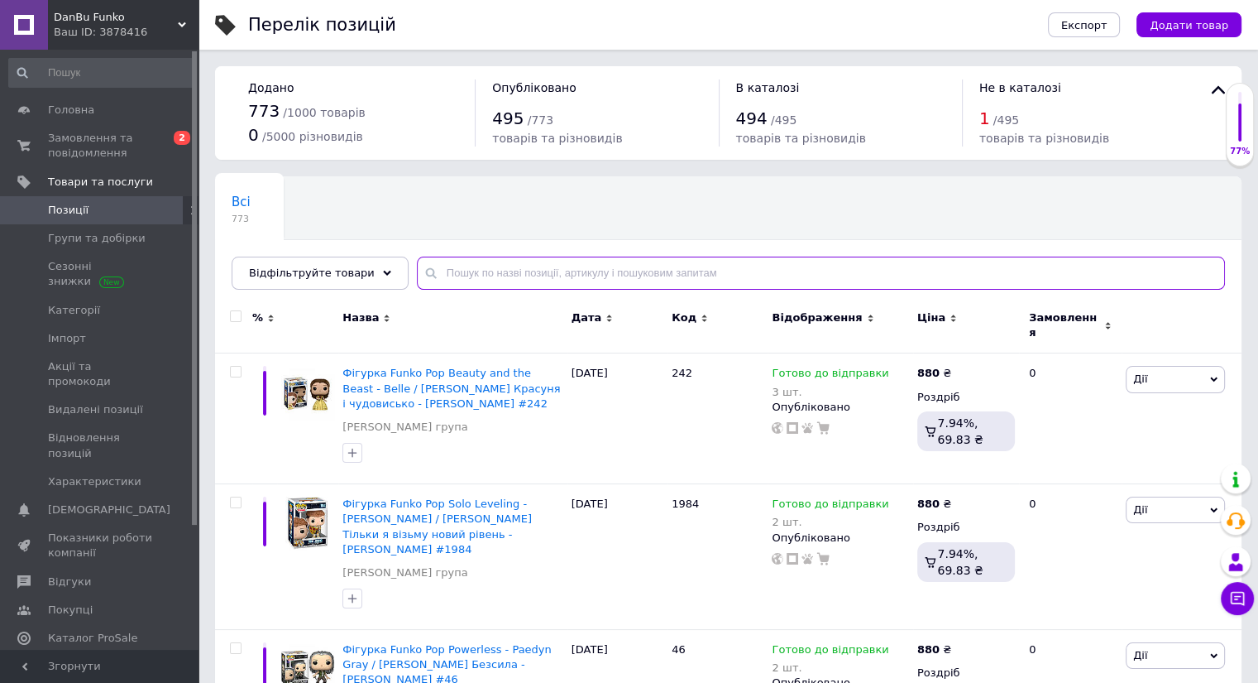
click at [466, 272] on input "text" at bounding box center [821, 272] width 808 height 33
paste input "[PERSON_NAME]"
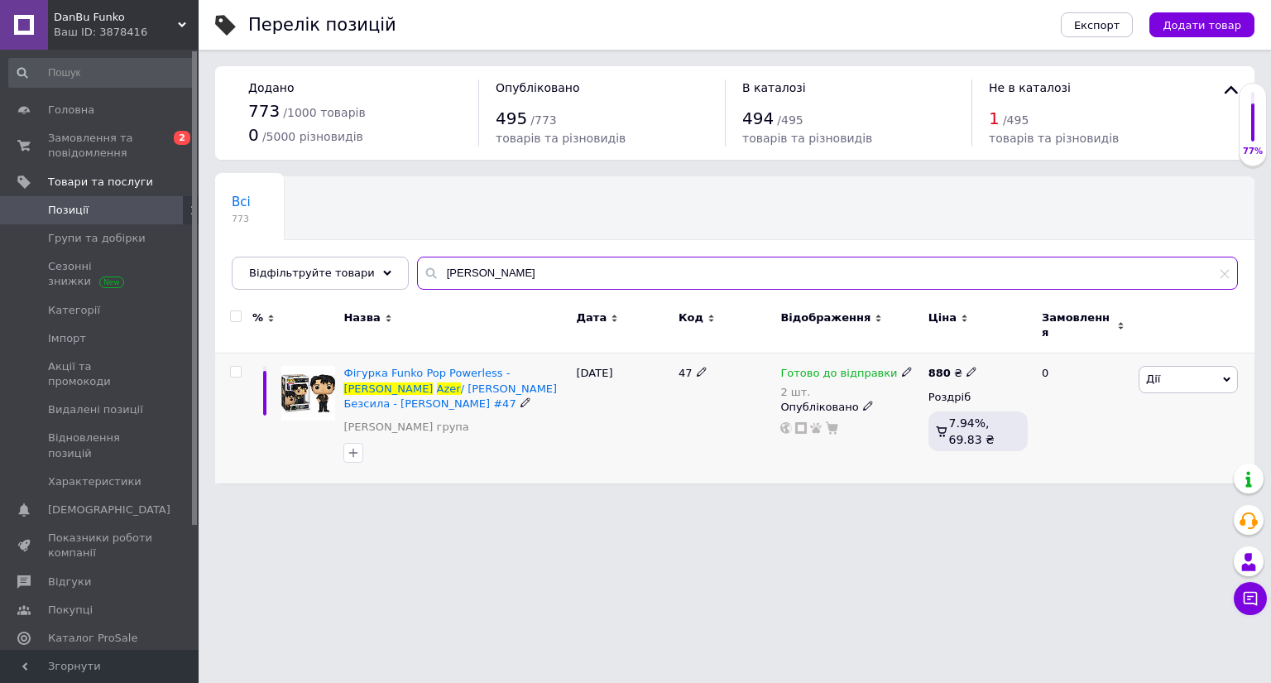
type input "[PERSON_NAME]"
click at [902, 366] on icon at bounding box center [907, 371] width 10 height 10
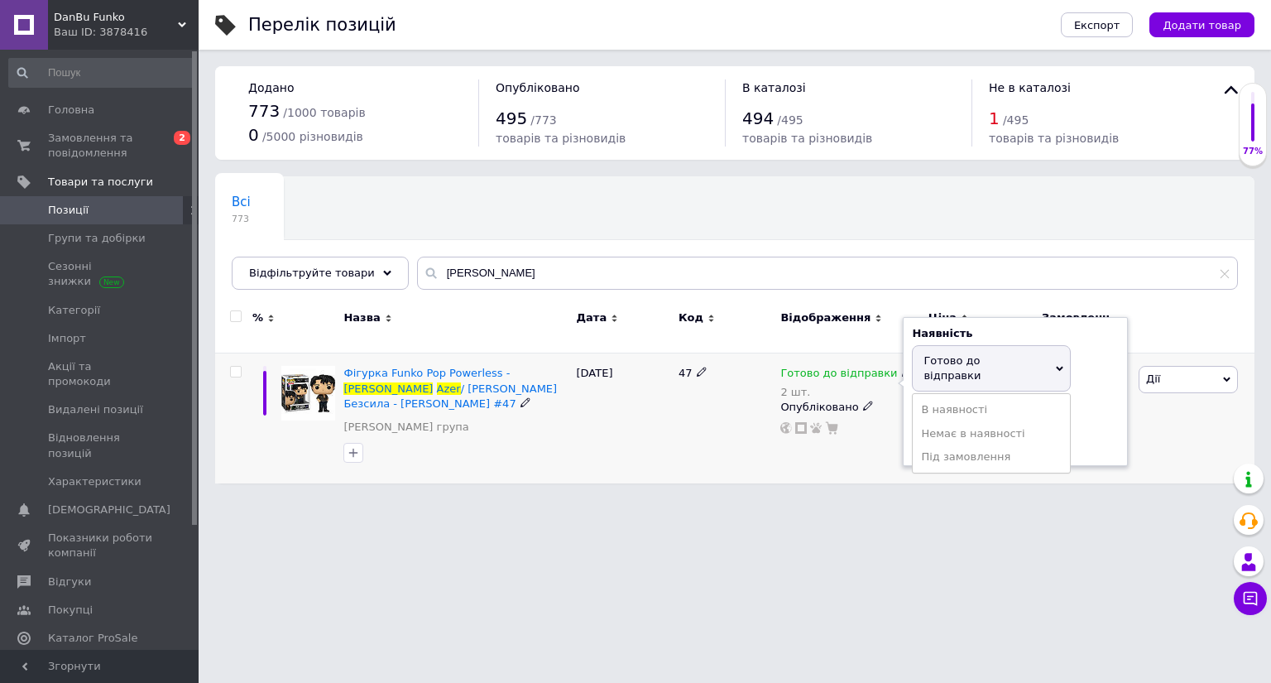
click at [948, 357] on span "Готово до відправки" at bounding box center [991, 368] width 159 height 46
drag, startPoint x: 859, startPoint y: 425, endPoint x: 735, endPoint y: 446, distance: 125.8
click at [837, 425] on div "Готово до відправки 2 шт. Наявність [PERSON_NAME] до відправки В наявності Нема…" at bounding box center [849, 418] width 147 height 130
type input "1"
click at [668, 479] on html "DanBu Funko Ваш ID: 3878416 Сайт DanBu Funko Кабінет покупця Перевірити стан си…" at bounding box center [635, 250] width 1271 height 500
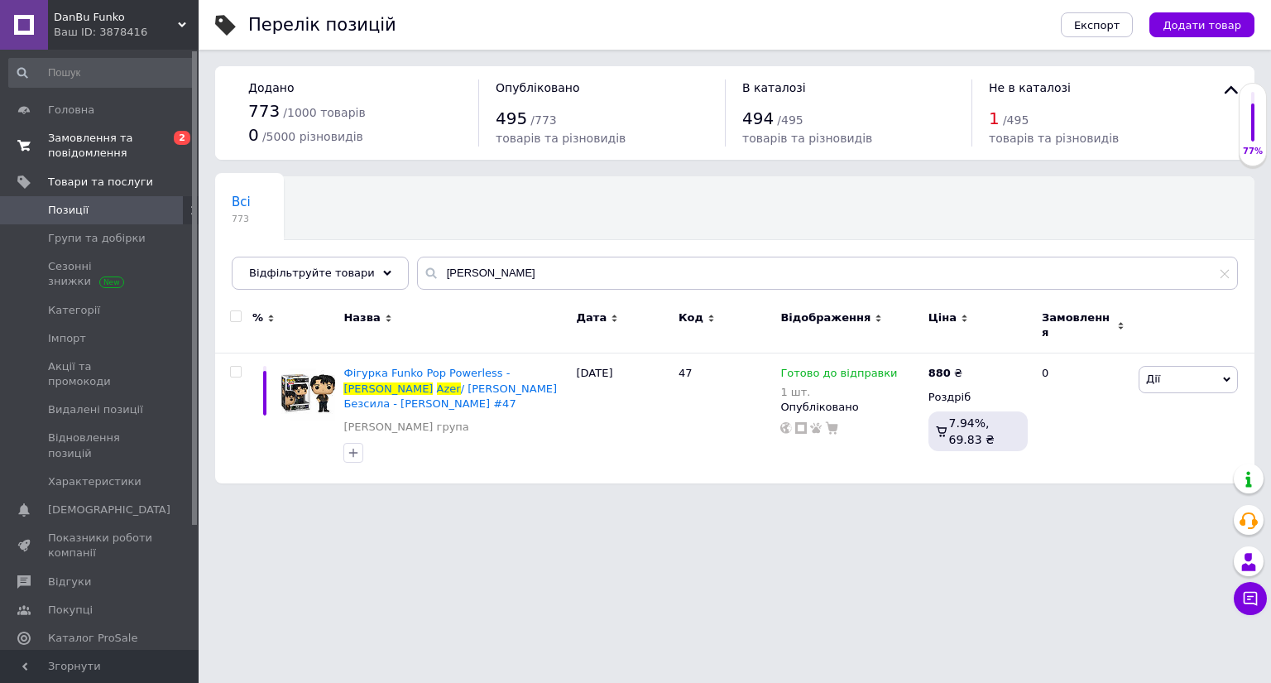
click at [108, 146] on span "Замовлення та повідомлення" at bounding box center [100, 146] width 105 height 30
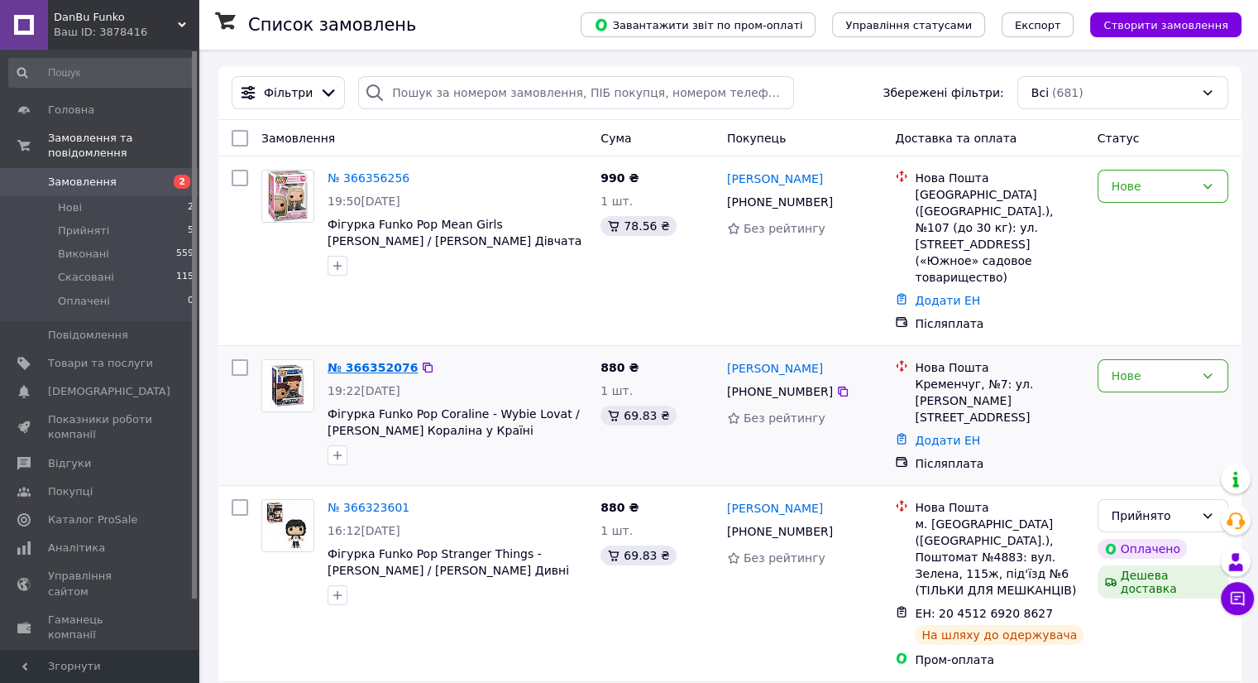
click at [339, 361] on link "№ 366352076" at bounding box center [373, 367] width 90 height 13
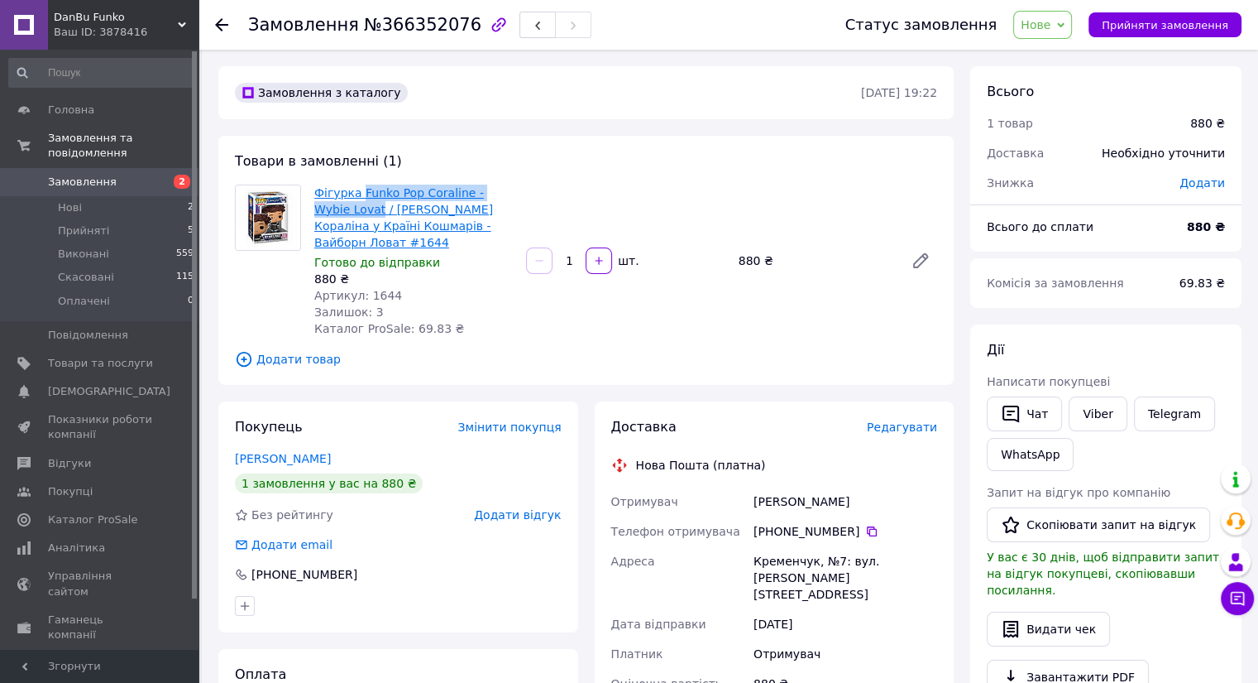
drag, startPoint x: 357, startPoint y: 180, endPoint x: 343, endPoint y: 212, distance: 35.5
click at [343, 212] on div "Товари в замовленні (1) Фігурка Funko Pop Coraline - Wybie Lovat / Фанко Поп Ко…" at bounding box center [585, 260] width 735 height 249
copy link "Funko Pop Coraline - Wybie Lovat"
click at [865, 525] on icon at bounding box center [871, 531] width 13 height 13
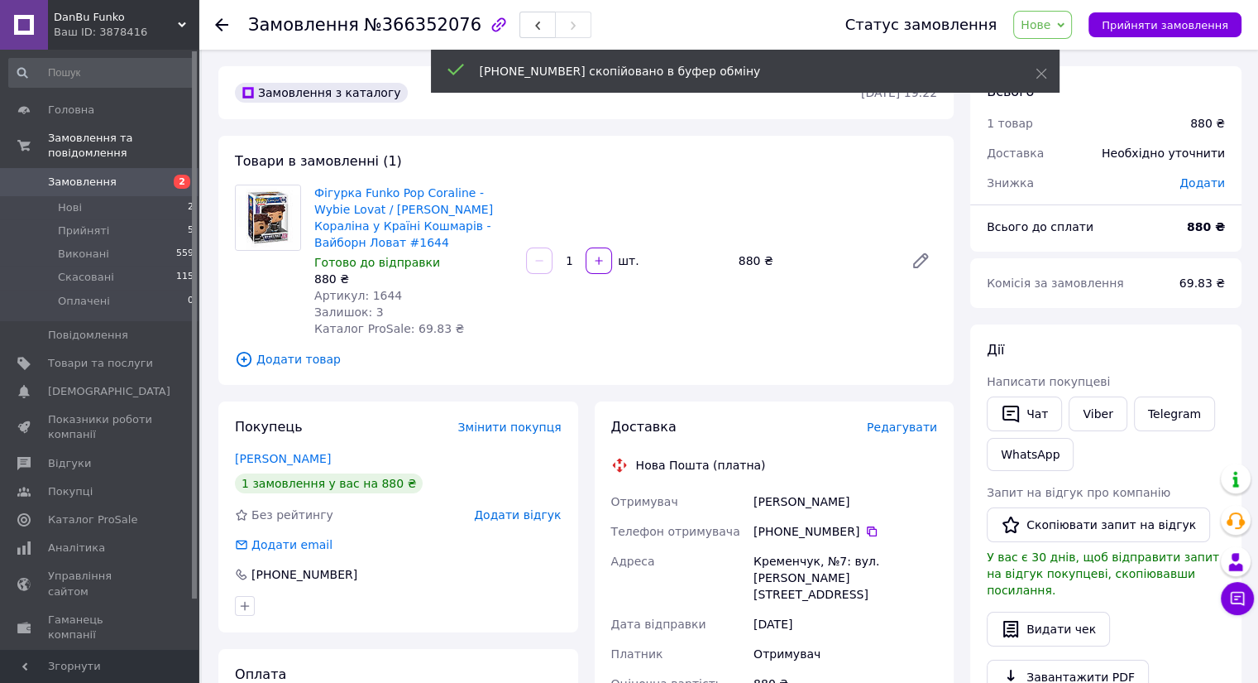
click at [759, 486] on div "[PERSON_NAME]" at bounding box center [845, 501] width 190 height 30
copy div "[PERSON_NAME]"
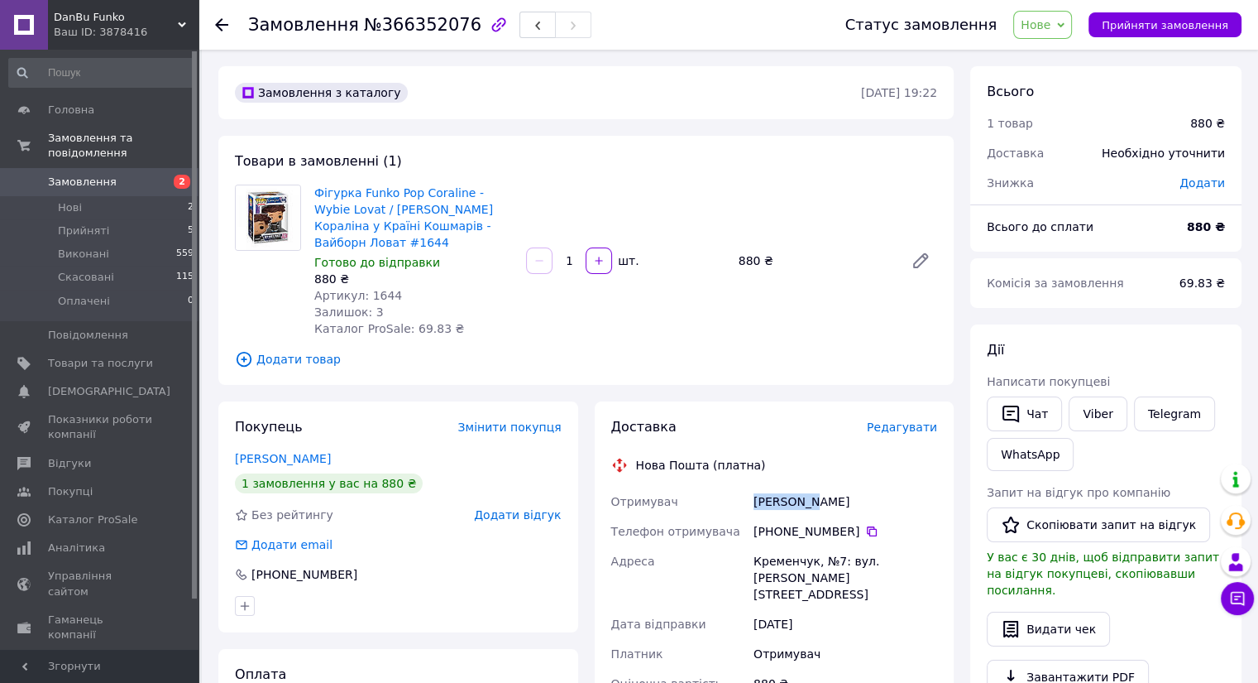
click at [809, 488] on div "[PERSON_NAME]" at bounding box center [845, 501] width 190 height 30
click at [765, 546] on div "Кременчук, №7: вул. [PERSON_NAME][STREET_ADDRESS]" at bounding box center [845, 577] width 190 height 63
copy div "Кременчук"
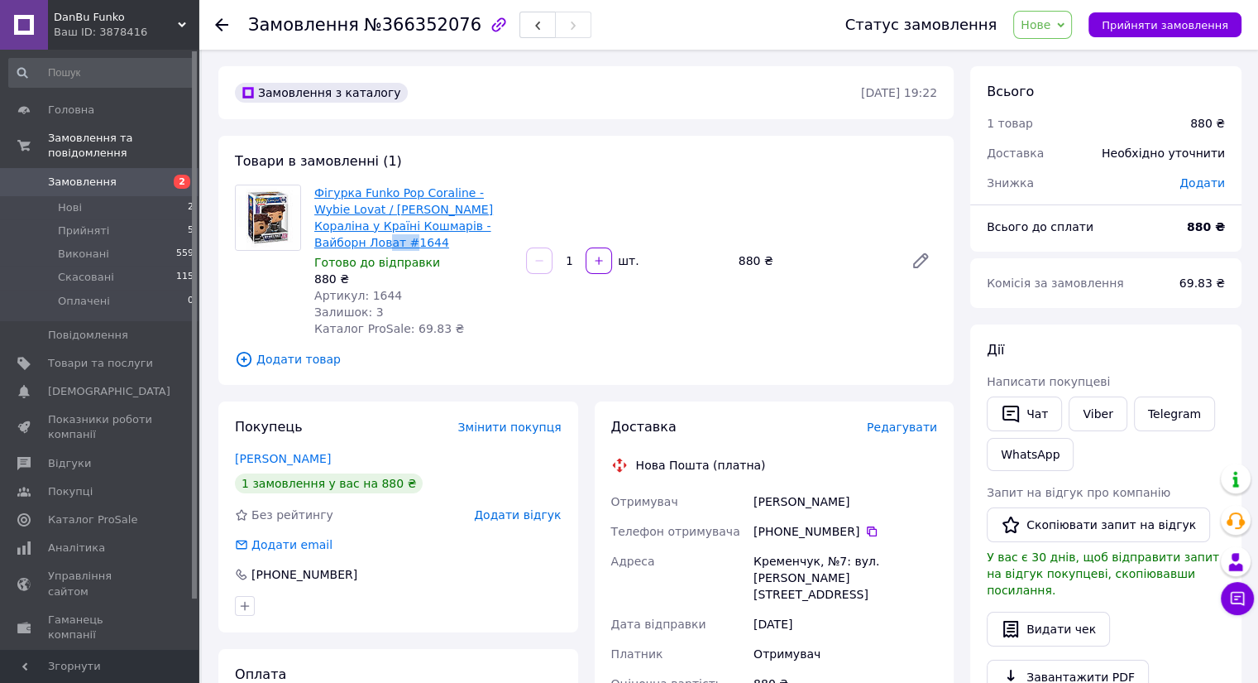
drag, startPoint x: 498, startPoint y: 223, endPoint x: 470, endPoint y: 228, distance: 28.7
click at [470, 228] on span "Фігурка Funko Pop Coraline - Wybie Lovat / [PERSON_NAME] Кораліна у Країні Кошм…" at bounding box center [413, 217] width 199 height 66
copy link "1644"
click at [145, 168] on link "Замовлення 2" at bounding box center [102, 182] width 204 height 28
